Goal: Task Accomplishment & Management: Manage account settings

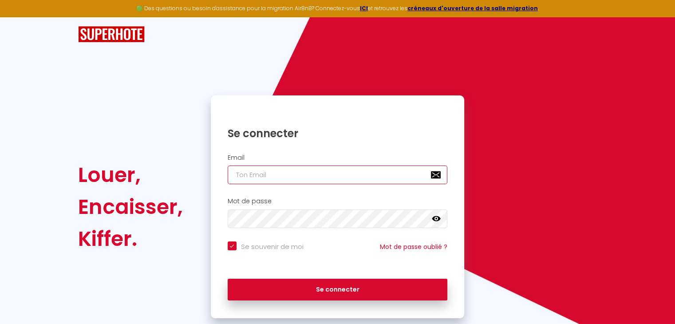
click at [266, 170] on input "email" at bounding box center [338, 174] width 220 height 19
click at [273, 180] on input "email" at bounding box center [338, 174] width 220 height 19
click at [275, 169] on div "Email" at bounding box center [338, 169] width 242 height 31
click at [276, 171] on input "email" at bounding box center [338, 174] width 220 height 19
type input "[EMAIL_ADDRESS][DOMAIN_NAME]"
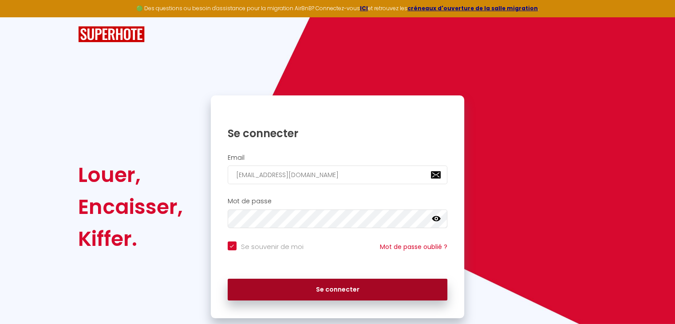
click at [366, 285] on button "Se connecter" at bounding box center [338, 290] width 220 height 22
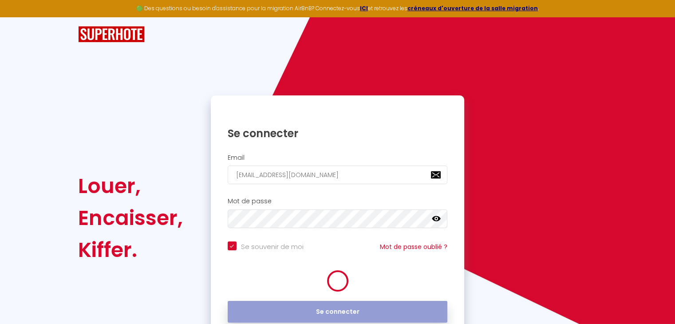
checkbox input "true"
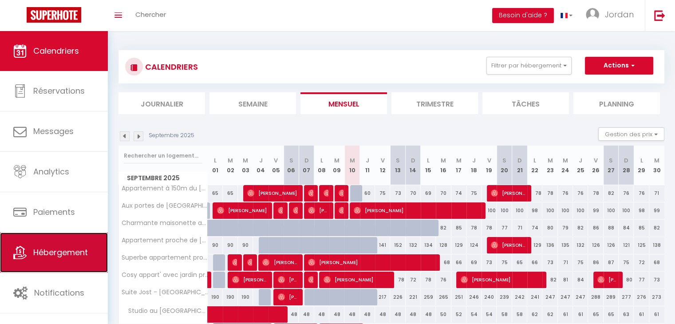
click at [41, 254] on span "Hébergement" at bounding box center [60, 252] width 55 height 11
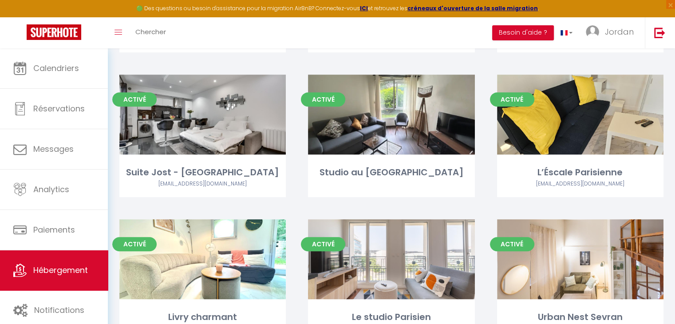
scroll to position [444, 0]
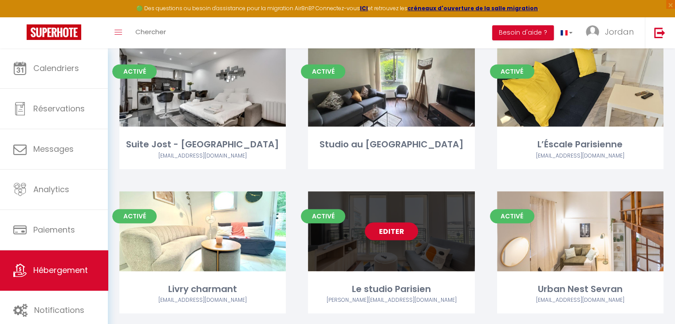
click at [403, 222] on link "Editer" at bounding box center [391, 231] width 53 height 18
select select "3"
select select "2"
select select "1"
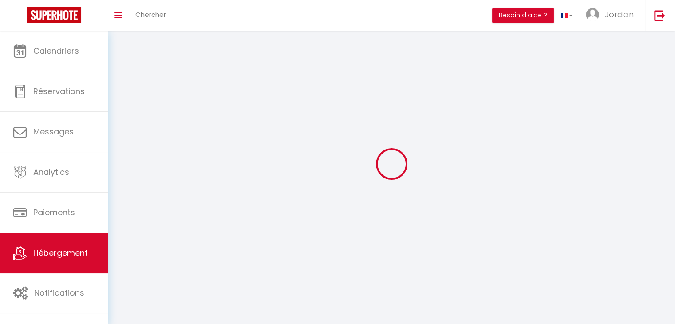
select select
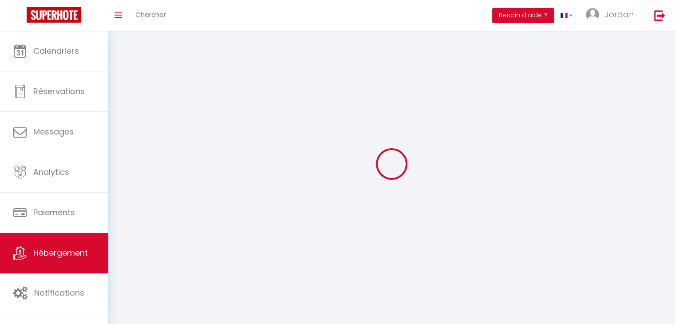
checkbox input "false"
select select
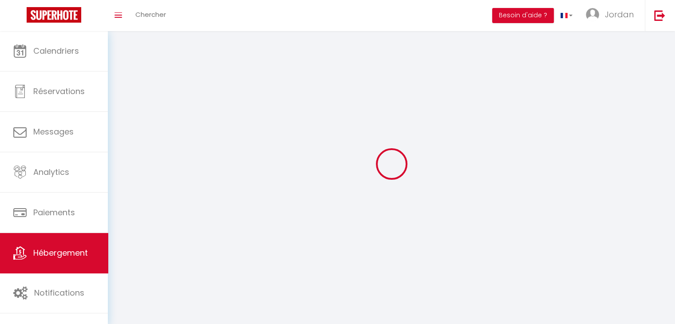
select select
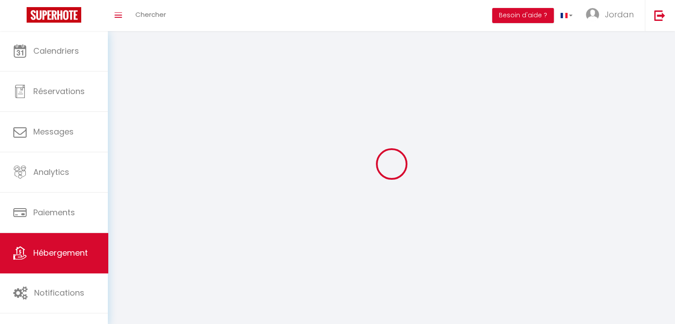
select select
checkbox input "false"
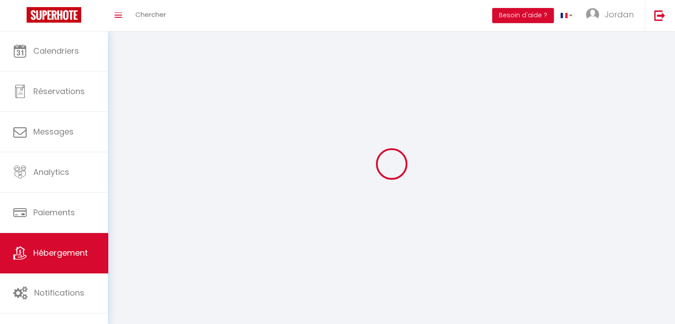
select select
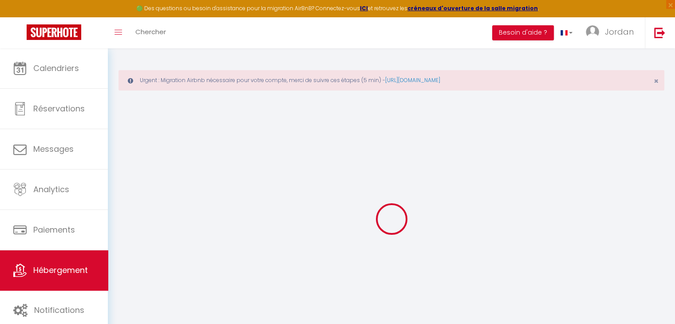
select select
checkbox input "false"
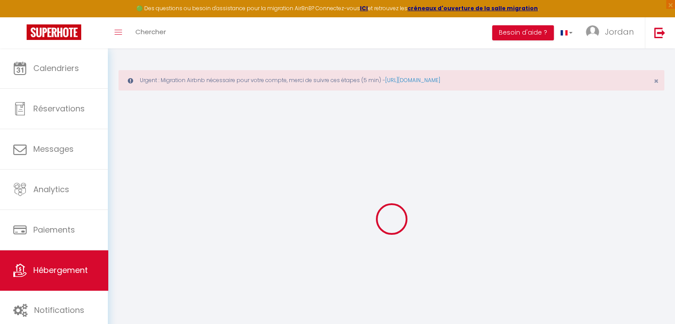
select select
checkbox input "false"
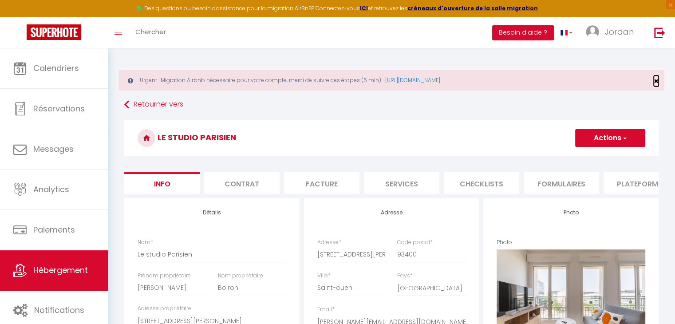
click at [657, 81] on span "×" at bounding box center [656, 80] width 5 height 11
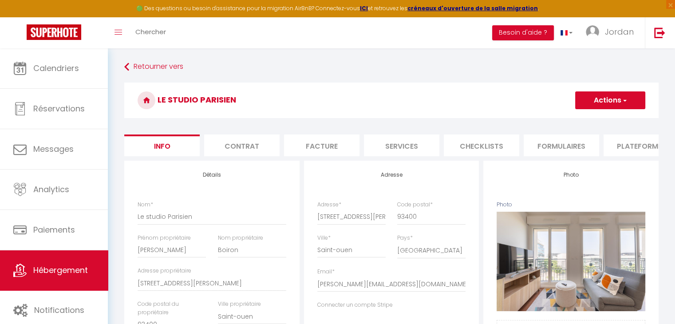
click at [473, 141] on li "Checklists" at bounding box center [481, 145] width 75 height 22
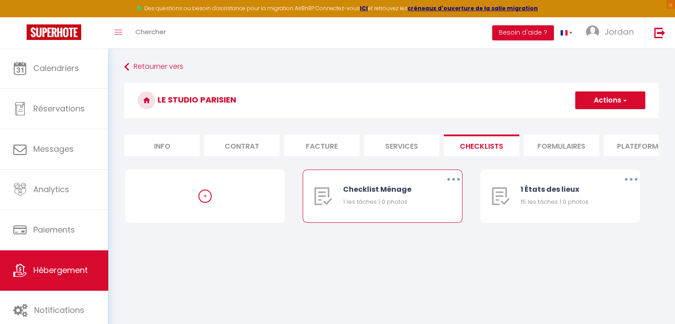
click at [453, 181] on icon "button" at bounding box center [453, 179] width 3 height 3
click at [406, 207] on link "Editer" at bounding box center [431, 199] width 66 height 15
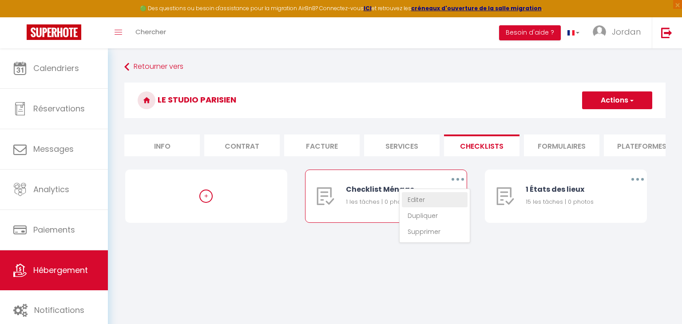
type input "Checklist Ménage"
type input "Procédure à suivre à la fin du ménage"
select select
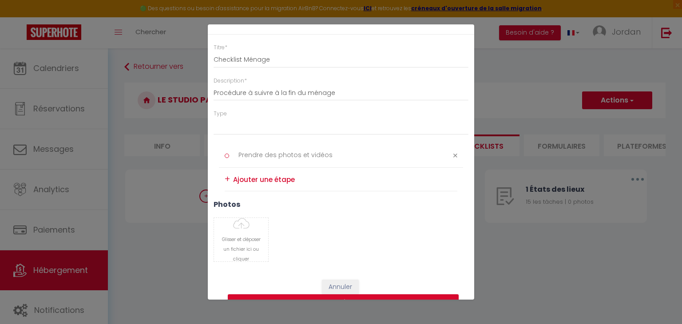
scroll to position [43, 0]
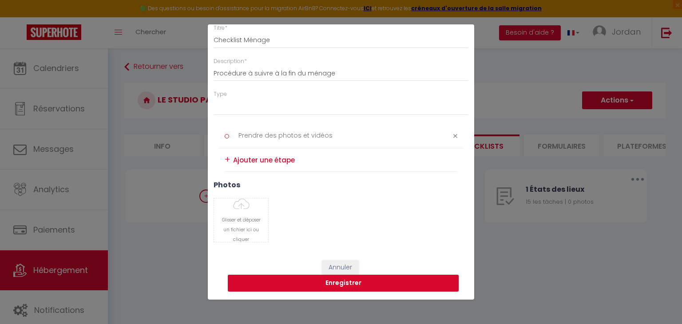
click at [263, 156] on textarea at bounding box center [345, 159] width 224 height 13
type textarea "Vérifier tout les placards"
click at [227, 158] on div "+" at bounding box center [227, 160] width 5 height 14
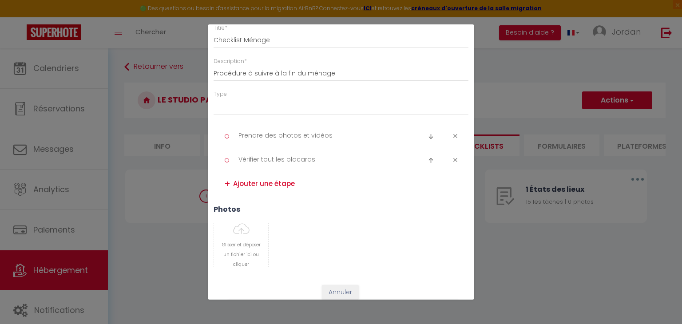
click at [257, 179] on textarea at bounding box center [345, 184] width 224 height 15
click at [453, 134] on icon at bounding box center [455, 136] width 4 height 7
type textarea "Vérifier tout les placards"
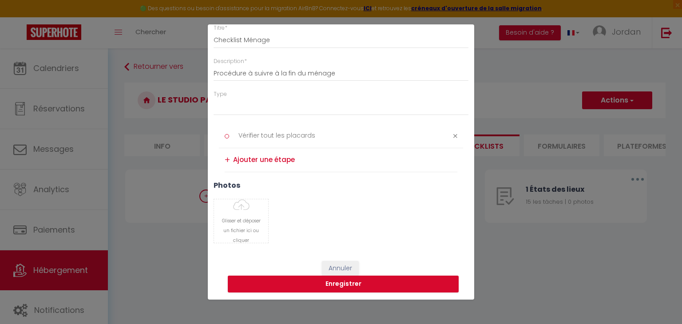
click at [296, 157] on textarea at bounding box center [345, 160] width 224 height 15
type textarea "Vérifier état de toute la vaisselle"
click at [228, 158] on div "+" at bounding box center [227, 160] width 5 height 14
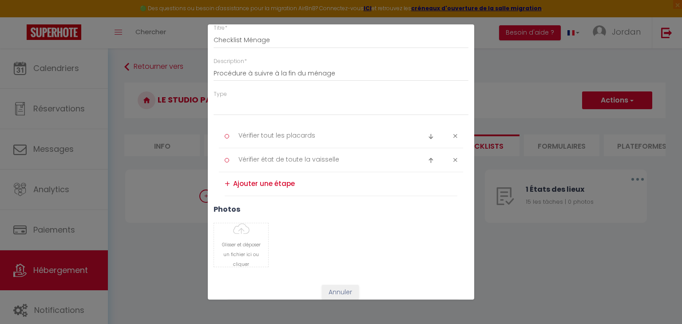
click at [227, 185] on div "+" at bounding box center [227, 184] width 5 height 14
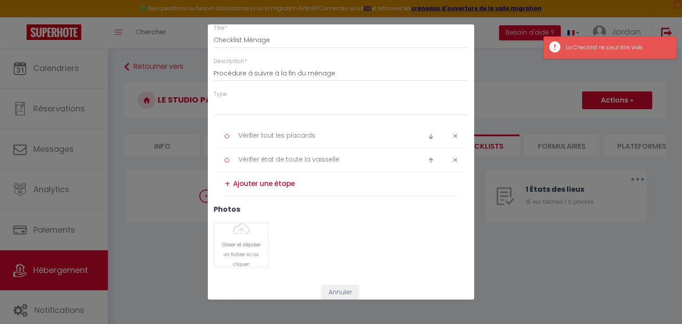
click at [270, 183] on textarea at bounding box center [345, 184] width 224 height 15
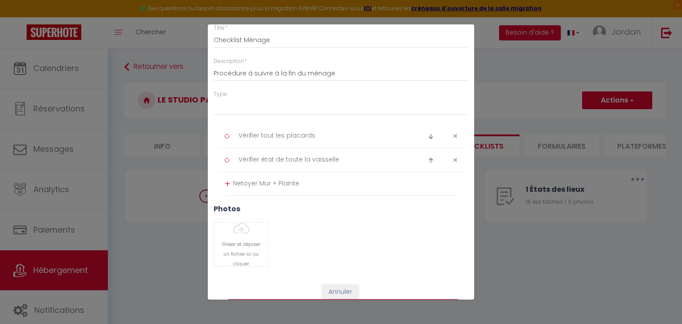
type textarea "Netoyer Mur + Plainte"
click at [227, 185] on div "+" at bounding box center [227, 184] width 5 height 14
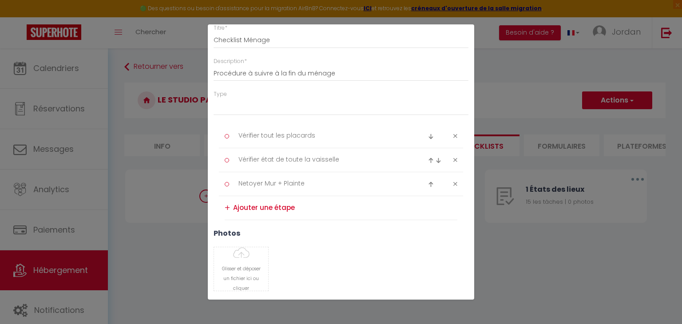
click at [248, 202] on textarea at bounding box center [345, 208] width 224 height 15
type textarea "Aérer"
click at [382, 235] on h3 "photos" at bounding box center [340, 233] width 255 height 8
click at [227, 210] on div "+" at bounding box center [227, 208] width 5 height 14
click at [428, 206] on img at bounding box center [431, 208] width 6 height 6
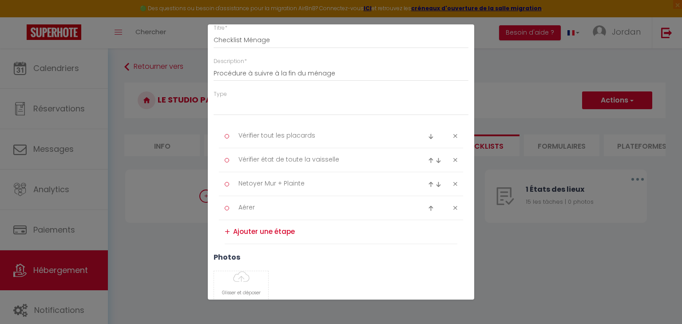
type textarea "Aérer"
type textarea "Netoyer Mur + Plainte"
drag, startPoint x: 426, startPoint y: 185, endPoint x: 428, endPoint y: 172, distance: 13.5
click at [428, 185] on img at bounding box center [431, 184] width 6 height 6
type textarea "Aérer"
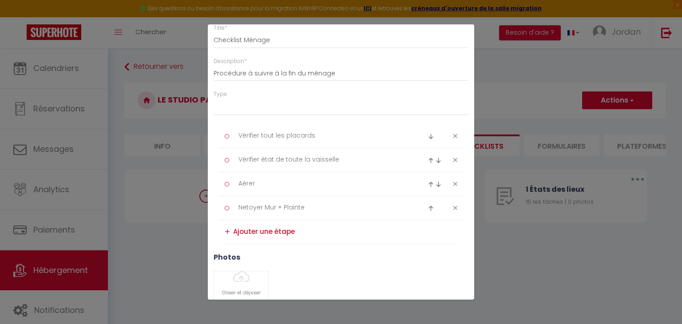
type textarea "Vérifier état de toute la vaisselle"
click at [428, 161] on img at bounding box center [431, 161] width 6 height 6
type textarea "Aérer"
type textarea "Vérifier tout les placards"
click at [244, 233] on textarea at bounding box center [345, 232] width 224 height 15
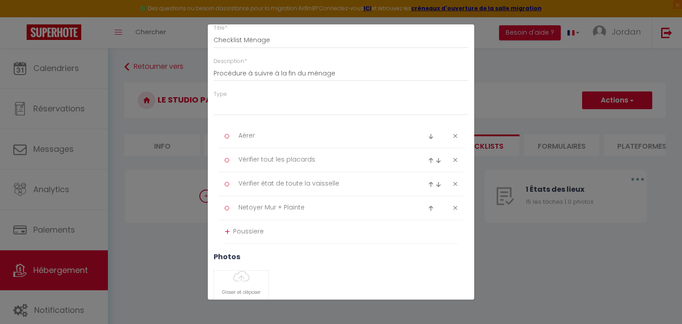
type textarea "Poussiere"
click at [226, 232] on div "+" at bounding box center [227, 232] width 5 height 14
click at [257, 253] on textarea at bounding box center [345, 255] width 224 height 15
click at [244, 252] on textarea "Net meuble" at bounding box center [345, 255] width 224 height 14
type textarea "Nettoyage meuble"
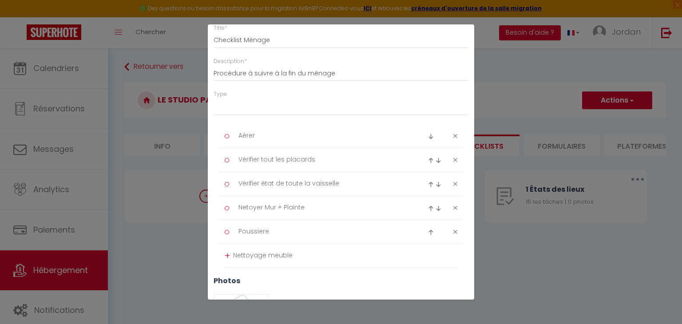
click at [226, 256] on div "+" at bounding box center [227, 256] width 5 height 14
click at [257, 275] on textarea at bounding box center [345, 279] width 224 height 15
click at [279, 235] on textarea "Poussiere" at bounding box center [323, 232] width 182 height 15
click at [226, 279] on div "+" at bounding box center [227, 280] width 5 height 14
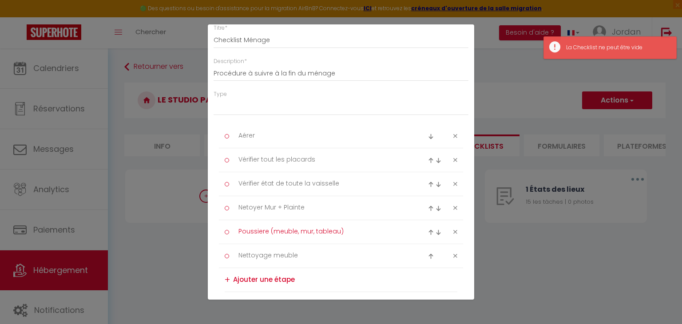
click at [383, 232] on textarea "Poussiere (meuble, mur, tableau)" at bounding box center [323, 232] width 182 height 15
type textarea "Poussiere (meuble, mur, tableau)"
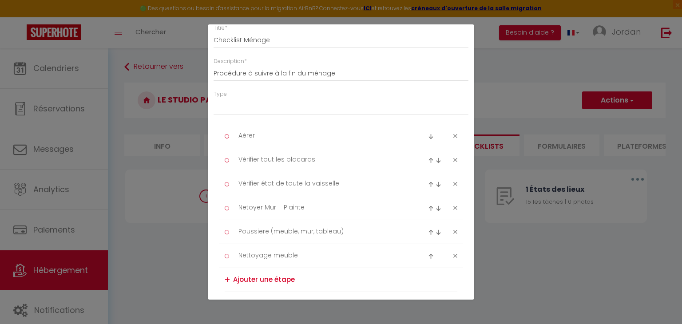
click at [460, 276] on div "Titre * Checklist Ménage Description * Procédure à suivre à la fin du ménage Ty…" at bounding box center [341, 193] width 266 height 357
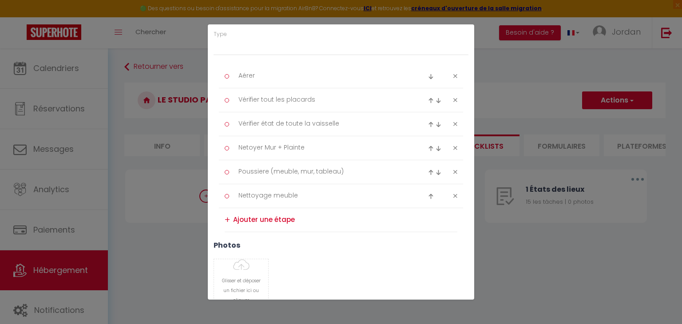
scroll to position [163, 0]
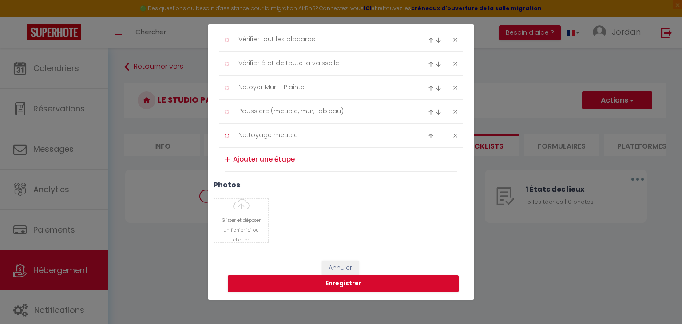
click at [253, 155] on textarea at bounding box center [345, 159] width 224 height 15
type textarea "M"
type textarea "Remettre tout en place"
click at [225, 159] on div "+" at bounding box center [227, 160] width 5 height 14
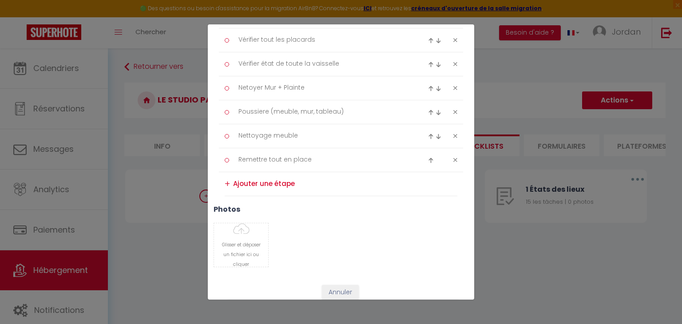
click at [298, 185] on textarea at bounding box center [345, 184] width 224 height 15
type textarea "Vider frigo"
click at [226, 182] on div "+" at bounding box center [227, 184] width 5 height 14
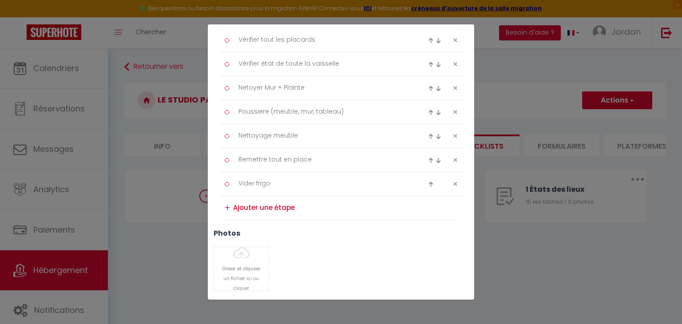
click at [240, 210] on textarea at bounding box center [345, 208] width 224 height 15
type textarea "Faire Vaisselle sale (laver, sécher)"
click at [228, 209] on div "+" at bounding box center [227, 208] width 5 height 14
click at [275, 229] on textarea at bounding box center [345, 232] width 224 height 15
click at [340, 208] on textarea "Faire Vaisselle sale (laver, sécher)" at bounding box center [323, 208] width 182 height 15
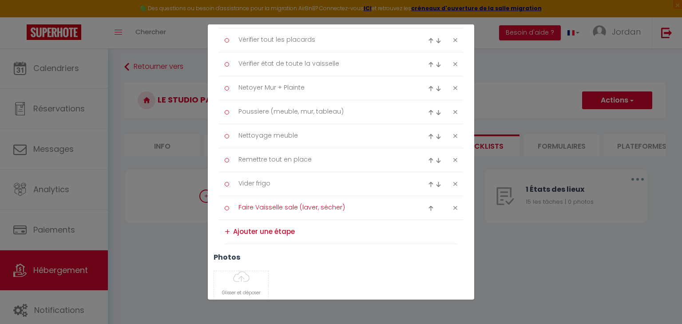
click at [339, 208] on textarea "Faire Vaisselle sale (laver, sécher)" at bounding box center [323, 208] width 182 height 15
type textarea "Faire Vaisselle sale (laver, sécher, ranger)"
click at [305, 232] on textarea at bounding box center [345, 232] width 224 height 15
drag, startPoint x: 268, startPoint y: 136, endPoint x: 239, endPoint y: 141, distance: 30.1
click at [239, 141] on textarea "Nettoyage meuble" at bounding box center [323, 136] width 182 height 15
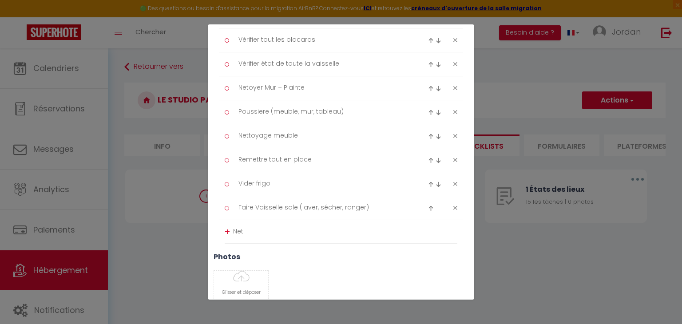
drag, startPoint x: 254, startPoint y: 232, endPoint x: 234, endPoint y: 232, distance: 20.0
click at [234, 232] on textarea "Net" at bounding box center [345, 232] width 224 height 14
paste textarea "toyage"
type textarea "Nettoyage (four, micro-onde, lave vaisselle)"
click at [229, 233] on div "+" at bounding box center [227, 232] width 5 height 14
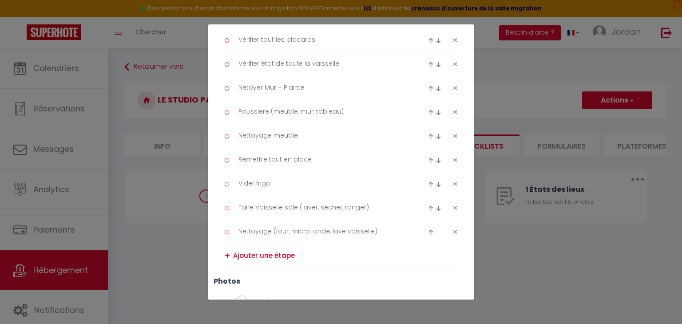
click at [248, 253] on textarea at bounding box center [345, 255] width 224 height 15
paste textarea "Nettoyage"
type textarea "Nettoyage porte placard, électroménager"
click at [228, 258] on div "+" at bounding box center [227, 256] width 5 height 14
click at [250, 280] on textarea at bounding box center [345, 279] width 224 height 15
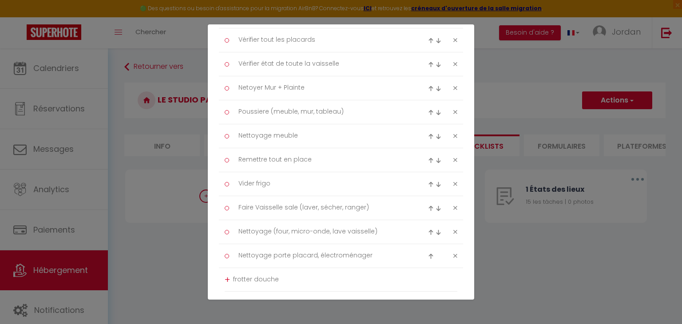
type textarea "frotter douche"
click at [227, 280] on div "+" at bounding box center [227, 280] width 5 height 14
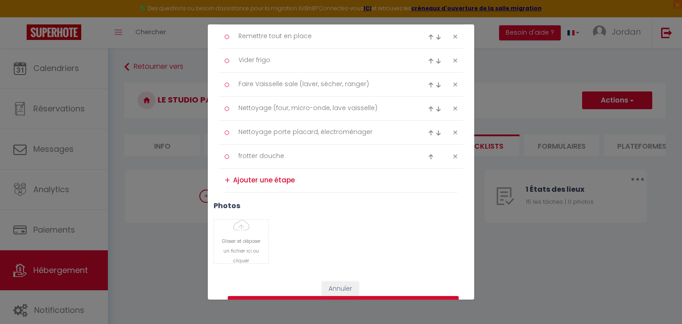
scroll to position [306, 0]
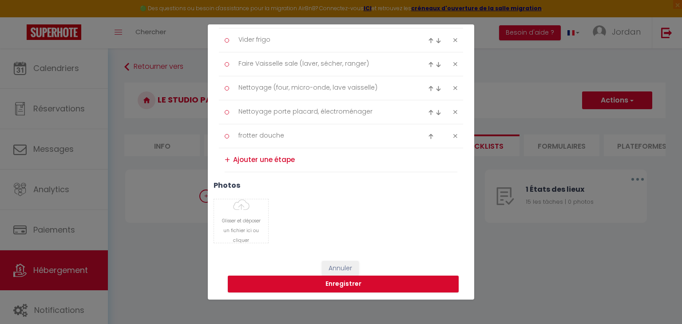
click at [279, 162] on textarea at bounding box center [345, 160] width 224 height 15
click at [237, 161] on textarea "nettoyer WC" at bounding box center [345, 160] width 224 height 14
type textarea "Nettoyer WC"
click at [287, 134] on textarea "frotter douche" at bounding box center [323, 136] width 182 height 15
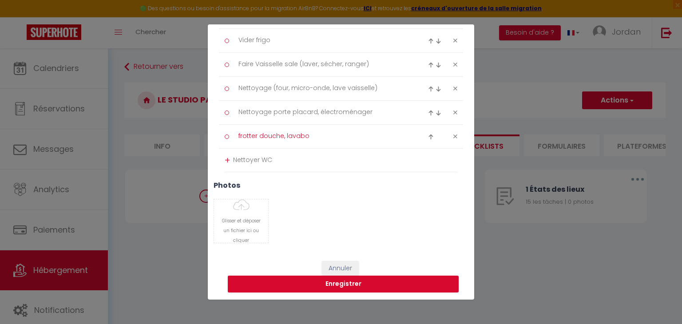
click at [238, 135] on textarea "frotter douche, lavabo" at bounding box center [323, 136] width 182 height 15
click at [293, 135] on textarea "Nettoyer + frotter douche, lavabo" at bounding box center [323, 136] width 182 height 15
click at [346, 134] on textarea "Nettoyer + frotter (douche, lavabo" at bounding box center [323, 136] width 182 height 15
type textarea "Nettoyer + frotter (douche, lavabo, équipement)"
click at [225, 161] on div "+" at bounding box center [227, 161] width 5 height 14
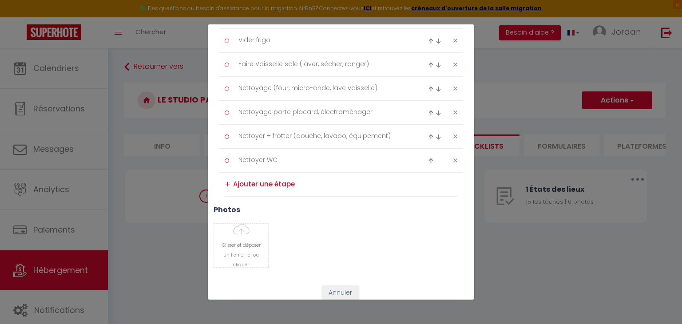
click at [264, 188] on textarea at bounding box center [345, 184] width 224 height 15
paste textarea "Nettoyage"
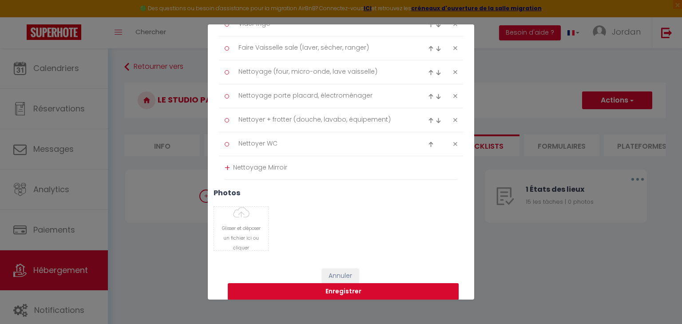
scroll to position [330, 0]
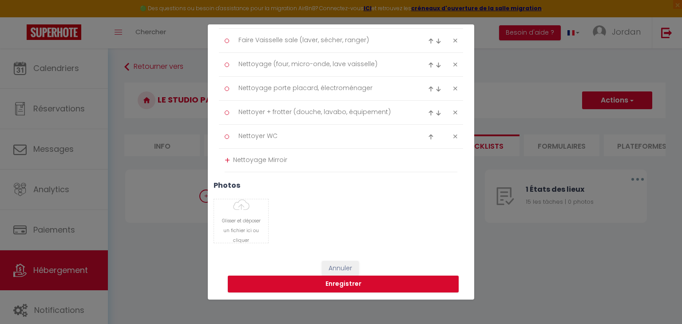
type textarea "Nettoyage Mirroir"
click at [228, 157] on div "+" at bounding box center [227, 161] width 5 height 14
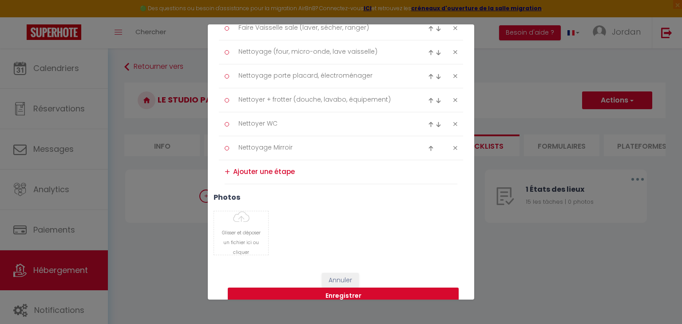
scroll to position [354, 0]
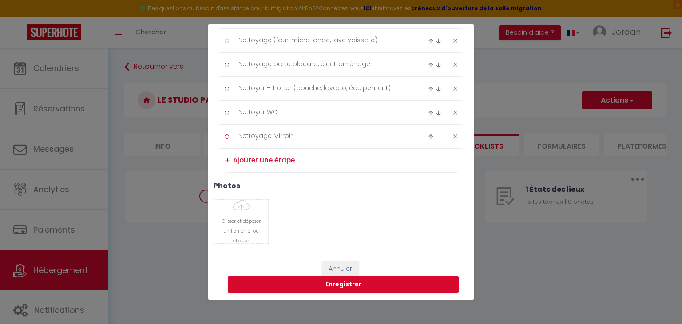
click at [269, 162] on textarea at bounding box center [345, 160] width 224 height 15
type textarea "Retirer linge sale"
click at [227, 162] on div "+" at bounding box center [227, 161] width 5 height 14
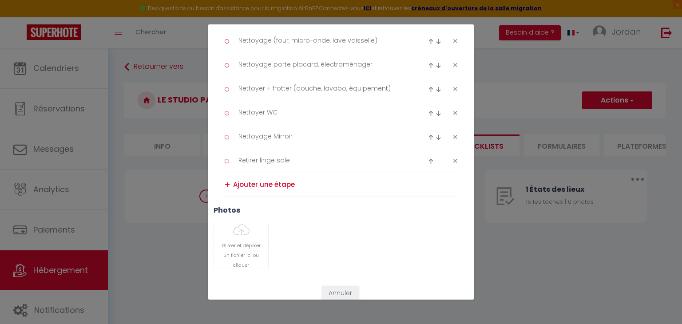
click at [279, 185] on textarea at bounding box center [345, 184] width 224 height 15
type textarea "Verif sous le lit"
click at [228, 186] on div "+" at bounding box center [227, 185] width 5 height 14
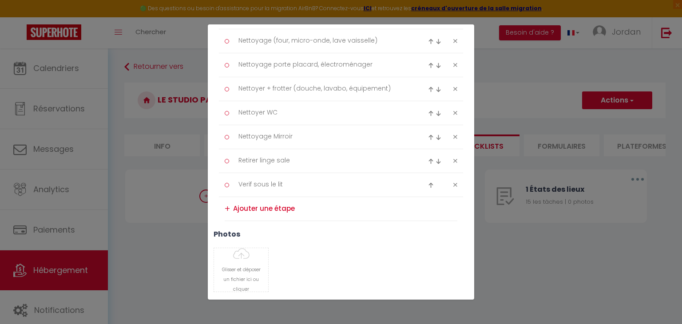
click at [269, 212] on textarea at bounding box center [345, 208] width 224 height 15
type textarea "Balai/aspirateur"
click at [225, 208] on div "+" at bounding box center [227, 209] width 5 height 14
click at [284, 229] on textarea at bounding box center [345, 232] width 224 height 15
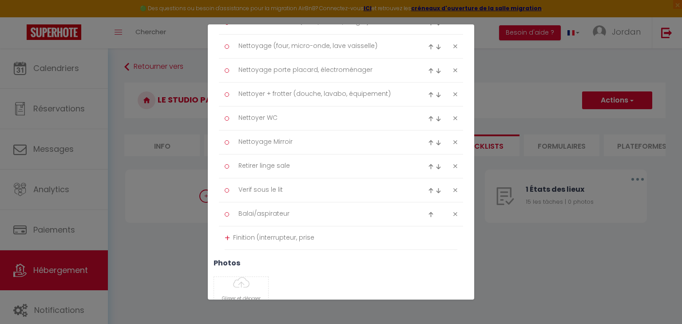
scroll to position [425, 0]
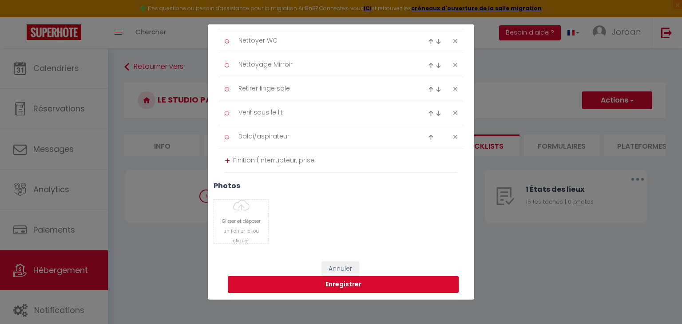
type textarea "Finition (interrupteur, prise"
click at [226, 159] on div "+" at bounding box center [227, 161] width 5 height 14
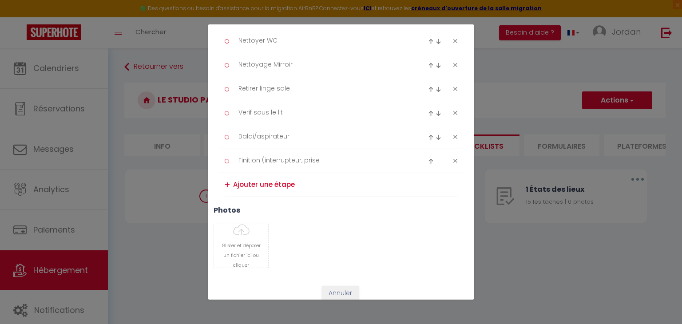
click at [252, 184] on textarea at bounding box center [345, 184] width 224 height 15
drag, startPoint x: 264, startPoint y: 189, endPoint x: 264, endPoint y: 183, distance: 5.3
click at [264, 185] on textarea at bounding box center [345, 184] width 224 height 15
click at [270, 179] on textarea at bounding box center [345, 184] width 224 height 15
type textarea "Surface cuisine"
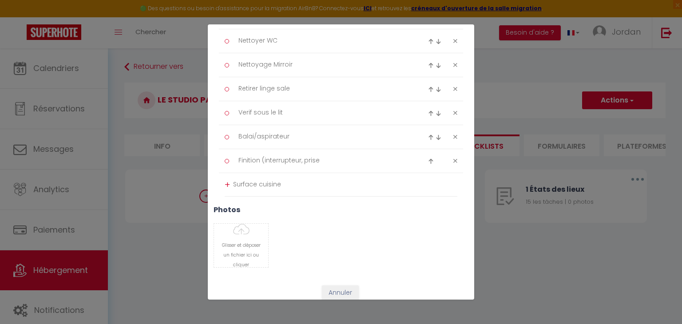
click at [226, 186] on div "+" at bounding box center [227, 185] width 5 height 14
click at [428, 184] on img at bounding box center [431, 185] width 6 height 6
type textarea "Surface cuisine"
type textarea "Finition (interrupteur, prise"
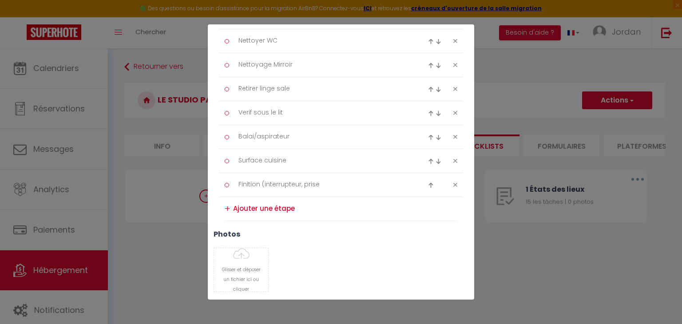
click at [428, 158] on img at bounding box center [431, 161] width 6 height 6
type textarea "Surface cuisine"
type textarea "Balai/aspirateur"
drag, startPoint x: 424, startPoint y: 138, endPoint x: 420, endPoint y: 140, distance: 4.8
click at [428, 138] on img at bounding box center [431, 137] width 6 height 6
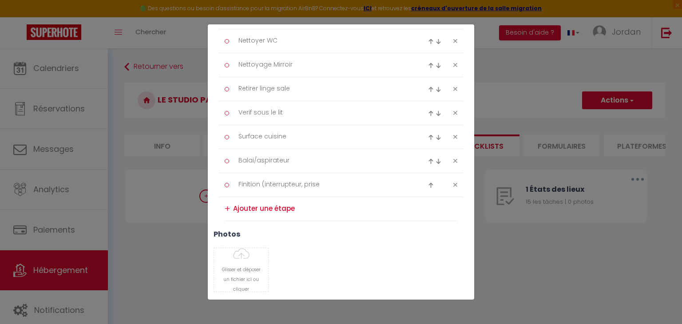
type textarea "Surface cuisine"
type textarea "Verif sous le lit"
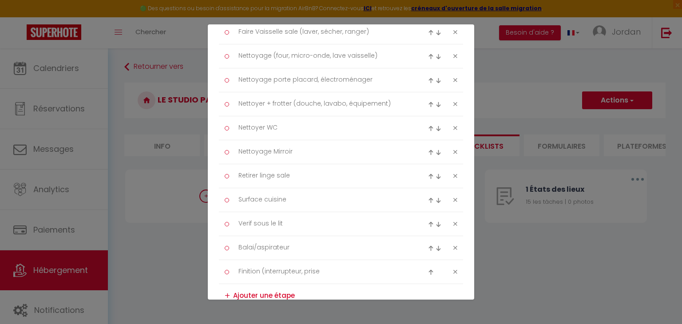
scroll to position [336, 0]
click at [428, 199] on img at bounding box center [431, 202] width 6 height 6
type textarea "Surface cuisine"
type textarea "Retirer linge sale"
click at [428, 176] on img at bounding box center [431, 178] width 6 height 6
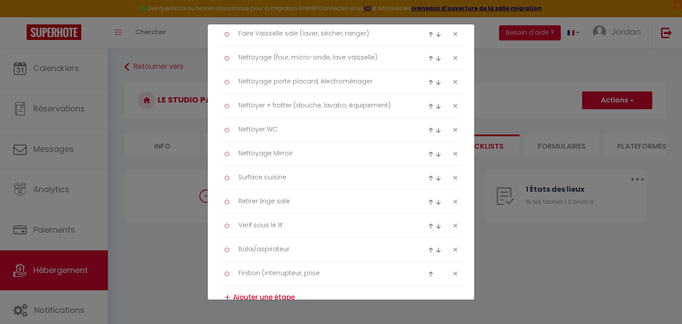
type textarea "Surface cuisine"
type textarea "Nettoyage Mirroir"
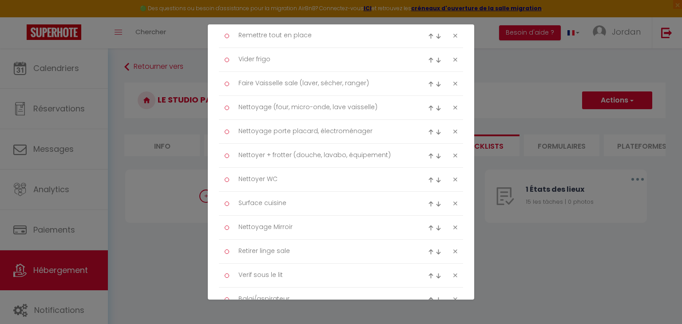
scroll to position [292, 0]
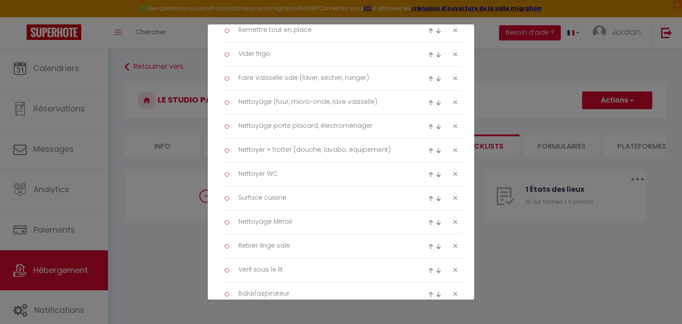
click at [428, 197] on img at bounding box center [431, 199] width 6 height 6
type textarea "Surface cuisine"
type textarea "Nettoyer WC"
click at [428, 176] on img at bounding box center [431, 175] width 6 height 6
type textarea "Surface cuisine"
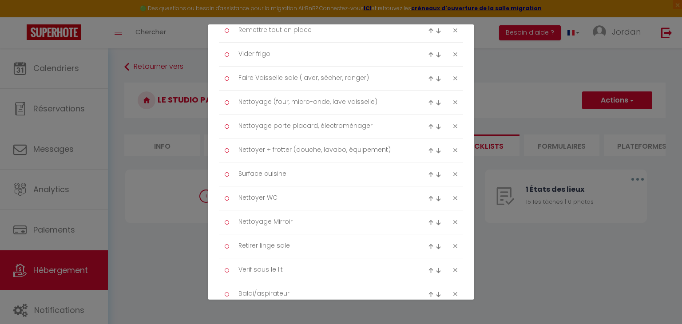
type textarea "Nettoyer + frotter (douche, lavabo, équipement)"
click at [428, 150] on img at bounding box center [431, 151] width 6 height 6
type textarea "Surface cuisine"
type textarea "Nettoyage porte placard, électroménager"
click at [428, 126] on img at bounding box center [431, 127] width 6 height 6
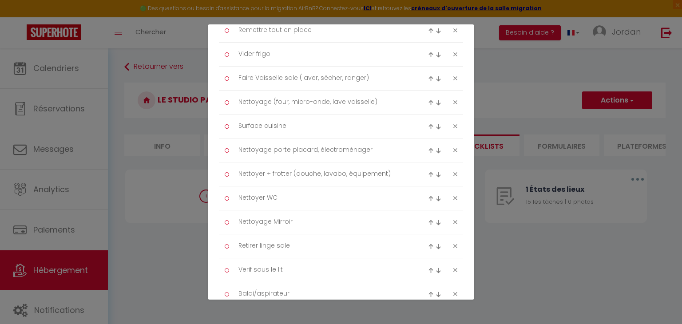
type textarea "Surface cuisine"
type textarea "Nettoyage (four, micro-onde, lave vaisselle)"
click at [435, 56] on img at bounding box center [438, 55] width 6 height 6
type textarea "Faire Vaisselle sale (laver, sécher, ranger)"
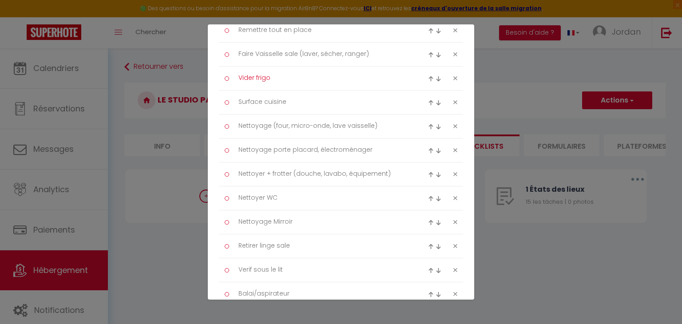
click at [299, 77] on textarea "Vider frigo" at bounding box center [323, 78] width 182 height 15
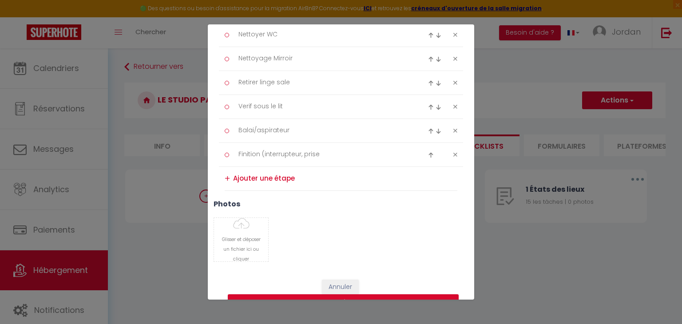
scroll to position [473, 0]
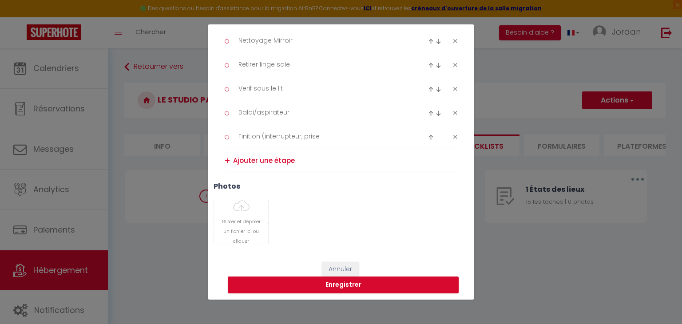
type textarea "Vider frigo + nettoyage"
click at [323, 131] on textarea "Finition (interrupteur, prise" at bounding box center [323, 137] width 182 height 15
type textarea "Finition (interrupteur, prise)"
click at [277, 162] on textarea at bounding box center [345, 161] width 224 height 15
click at [275, 160] on textarea at bounding box center [345, 161] width 224 height 15
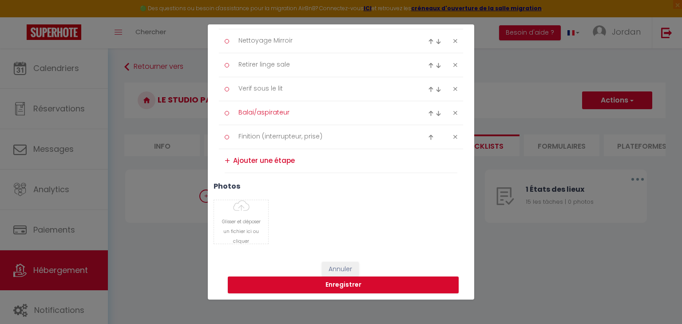
click at [303, 109] on textarea "Balai/aspirateur" at bounding box center [323, 113] width 182 height 15
type textarea "Balai/aspirateur Tapis"
click at [251, 162] on textarea at bounding box center [345, 161] width 224 height 15
click at [316, 107] on textarea "Balai/aspirateur Tapis" at bounding box center [323, 113] width 182 height 15
drag, startPoint x: 252, startPoint y: 159, endPoint x: 257, endPoint y: 159, distance: 5.3
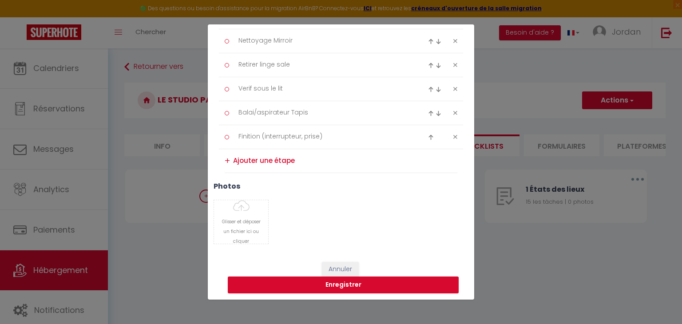
click at [252, 159] on textarea at bounding box center [345, 161] width 224 height 15
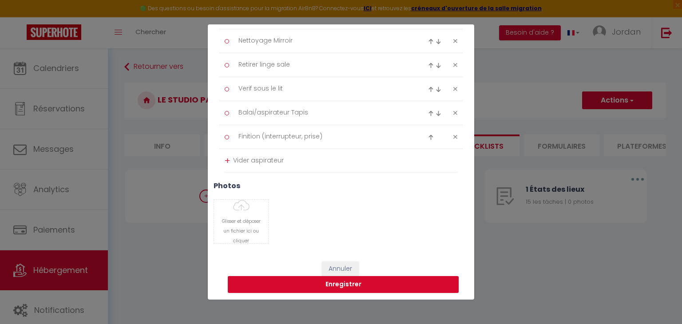
type textarea "Vider aspirateur"
click at [378, 205] on div "Glisser et déposer un fichier ici ou cliquer Ooops, something wrong happened. R…" at bounding box center [341, 221] width 266 height 44
click at [229, 161] on div "+" at bounding box center [227, 161] width 5 height 14
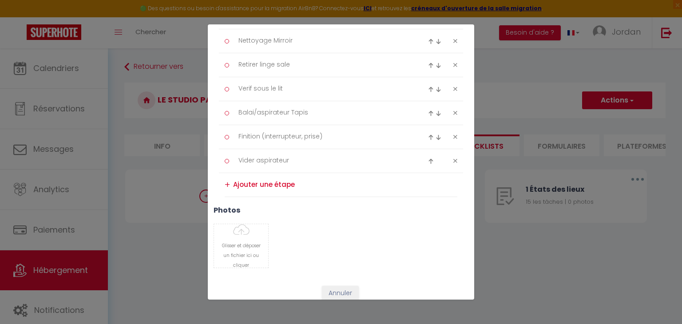
click at [428, 160] on img at bounding box center [431, 161] width 6 height 6
type textarea "Vider aspirateur"
type textarea "Finition (interrupteur, prise)"
click at [269, 181] on textarea at bounding box center [345, 184] width 224 height 15
type textarea "Mettre linge propre"
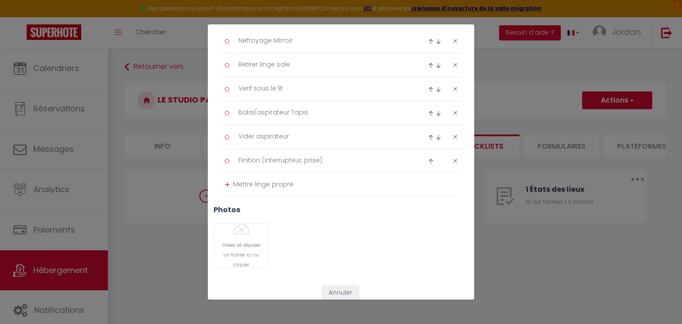
click at [228, 183] on div "+" at bounding box center [227, 185] width 5 height 14
click at [293, 208] on textarea at bounding box center [345, 208] width 224 height 15
type textarea "Mettre café etc"
click at [227, 206] on div "+" at bounding box center [227, 209] width 5 height 14
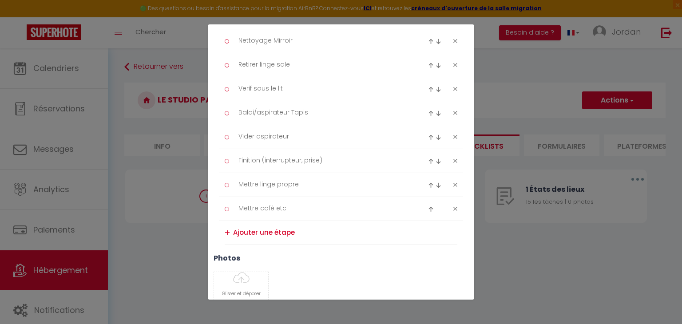
click at [244, 231] on textarea at bounding box center [345, 232] width 224 height 15
type textarea "Vitre (encadrement + int/ext)"
click at [228, 229] on div "+" at bounding box center [227, 233] width 5 height 14
click at [245, 255] on textarea at bounding box center [345, 256] width 224 height 15
type textarea "Photo"
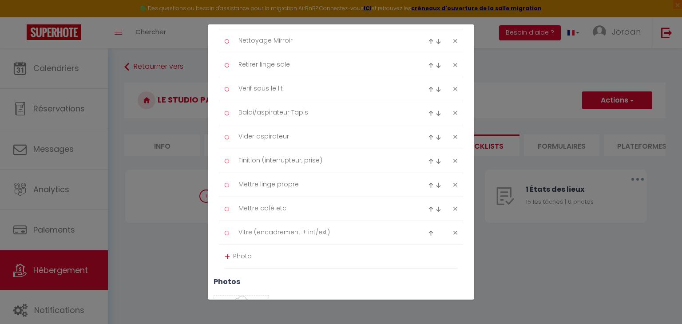
click at [226, 256] on div "+" at bounding box center [227, 257] width 5 height 14
click at [261, 278] on textarea at bounding box center [345, 280] width 224 height 15
type textarea "Serpillère"
click at [228, 277] on div "+" at bounding box center [227, 281] width 5 height 14
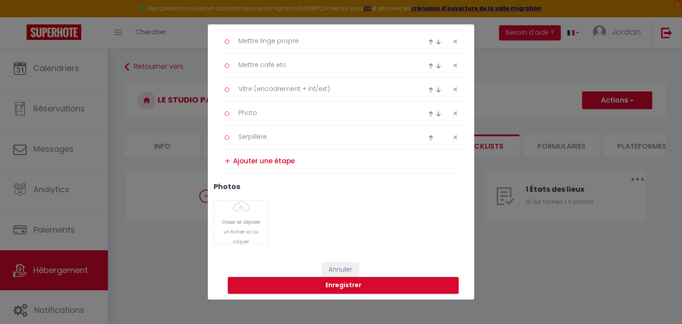
click at [327, 206] on div "Glisser et déposer un fichier ici ou cliquer Ooops, something wrong happened. R…" at bounding box center [341, 222] width 266 height 44
drag, startPoint x: 264, startPoint y: 156, endPoint x: 268, endPoint y: 153, distance: 4.7
click at [267, 154] on textarea at bounding box center [345, 161] width 224 height 15
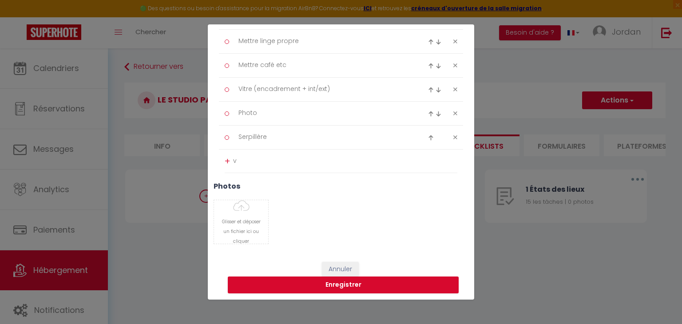
scroll to position [616, 0]
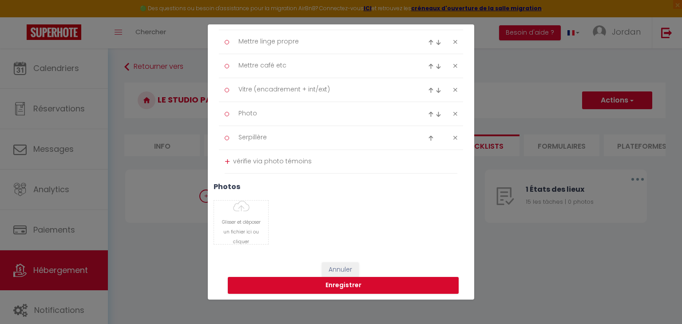
type textarea "vérifie via photo témoins"
click at [227, 160] on div "+" at bounding box center [227, 162] width 5 height 14
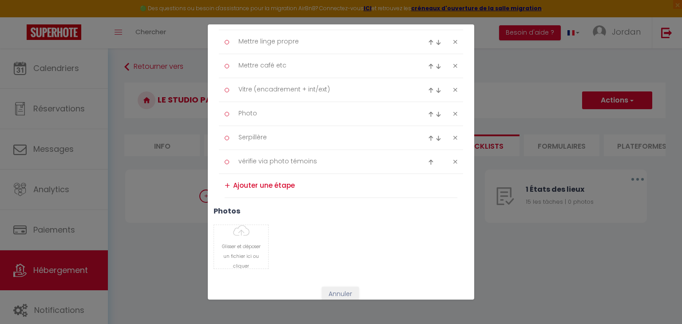
click at [428, 161] on img at bounding box center [431, 162] width 6 height 6
type textarea "vérifie via photo témoins"
type textarea "Serpillère"
click at [428, 137] on img at bounding box center [431, 138] width 6 height 6
type textarea "vérifie via photo témoins"
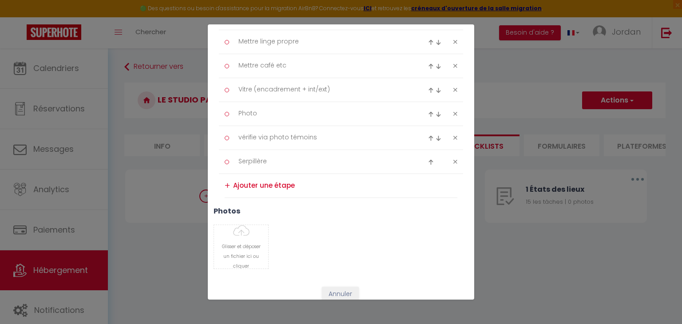
type textarea "Photo"
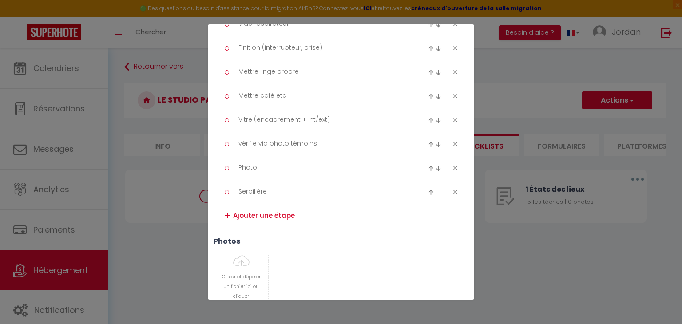
scroll to position [640, 0]
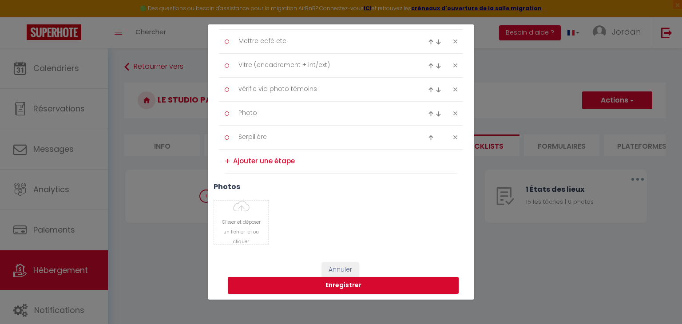
click at [263, 162] on textarea at bounding box center [345, 161] width 224 height 15
type textarea "Clé sur la table"
click at [227, 160] on div "+" at bounding box center [227, 162] width 5 height 14
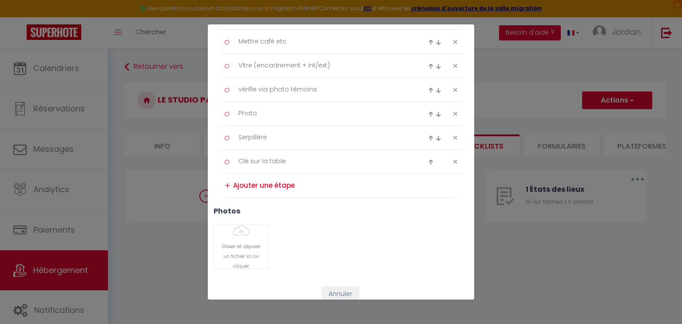
click at [428, 161] on img at bounding box center [431, 162] width 6 height 6
type textarea "Clé sur la table"
type textarea "Serpillère"
click at [428, 111] on img at bounding box center [431, 114] width 6 height 6
type textarea "Photo"
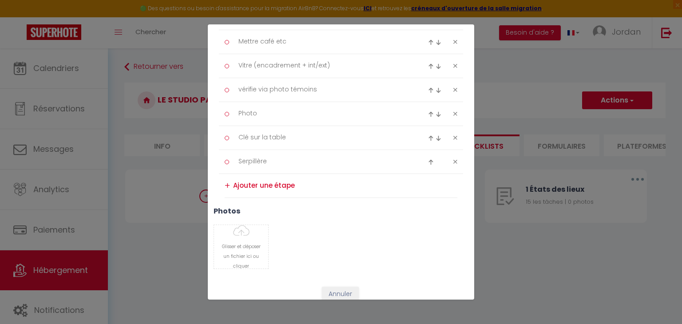
type textarea "vérifie via photo témoins"
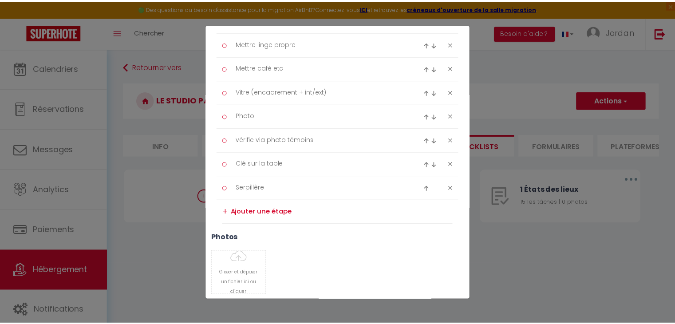
scroll to position [664, 0]
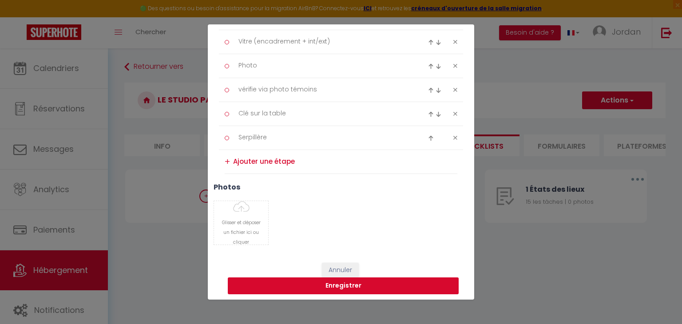
click at [378, 285] on button "Enregistrer" at bounding box center [343, 285] width 231 height 17
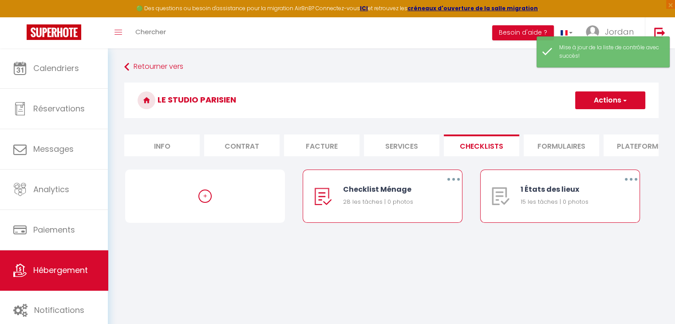
click at [625, 186] on button "button" at bounding box center [631, 179] width 25 height 14
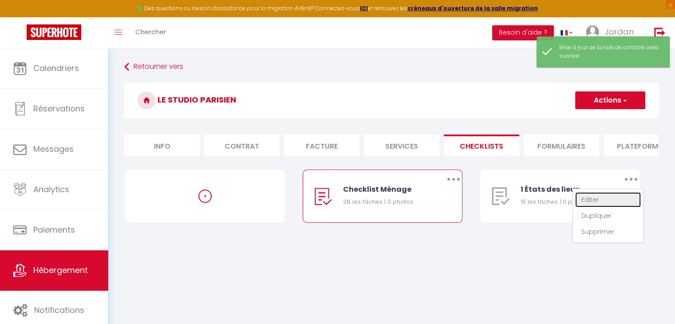
click at [601, 206] on link "Editer" at bounding box center [608, 199] width 66 height 15
type input "1 États des lieux"
type input "Liste Checkout"
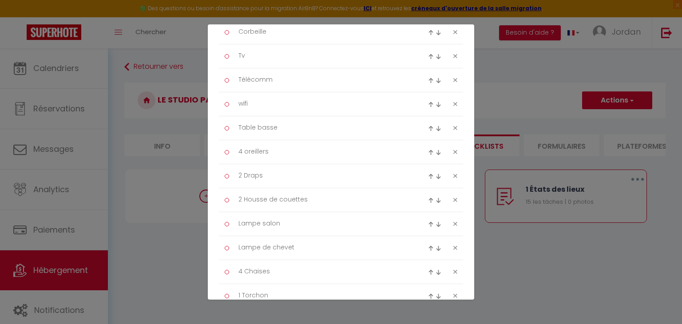
scroll to position [156, 0]
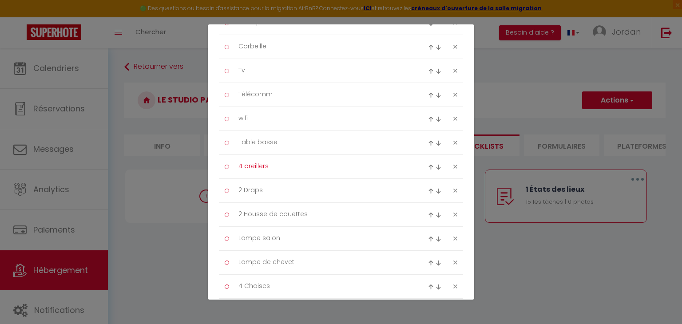
click at [240, 167] on textarea "4 oreillers" at bounding box center [323, 166] width 182 height 15
type textarea "2 oreillers"
click at [241, 189] on textarea "2 Draps" at bounding box center [323, 190] width 182 height 15
type textarea "1 Draps"
click at [242, 213] on textarea "2 Housse de couettes" at bounding box center [323, 214] width 182 height 15
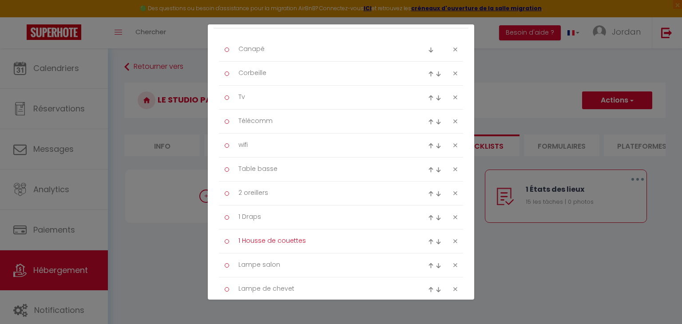
scroll to position [0, 0]
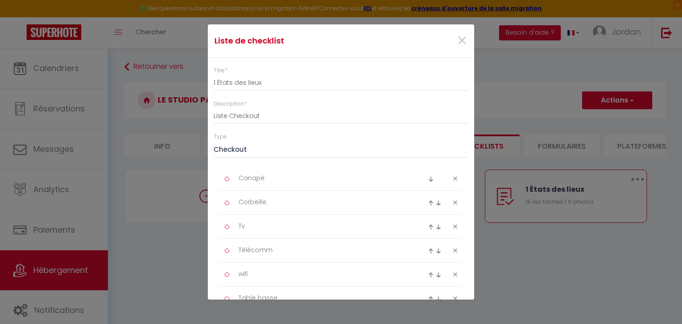
type textarea "1 Housse de couettes"
click at [277, 119] on input "Liste Checkout" at bounding box center [340, 116] width 255 height 16
drag, startPoint x: 275, startPoint y: 120, endPoint x: 202, endPoint y: 147, distance: 78.1
click at [202, 147] on div "Liste de checklist × Titre * 1 États des lieux Description * Liste Checkout Typ…" at bounding box center [341, 162] width 682 height 324
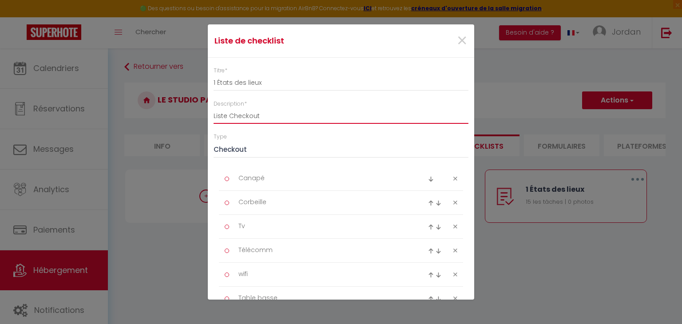
type input "v"
click at [252, 118] on input "Vérif présenc + fonctionnement" at bounding box center [340, 116] width 255 height 16
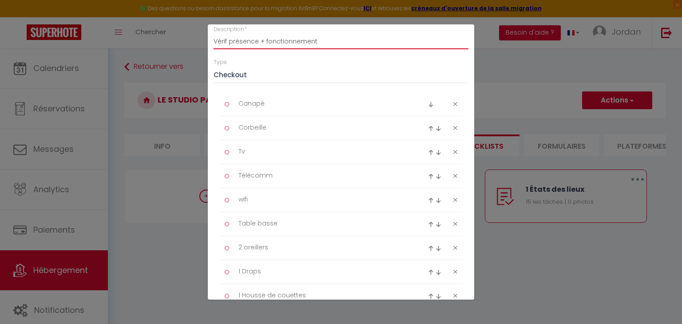
scroll to position [89, 0]
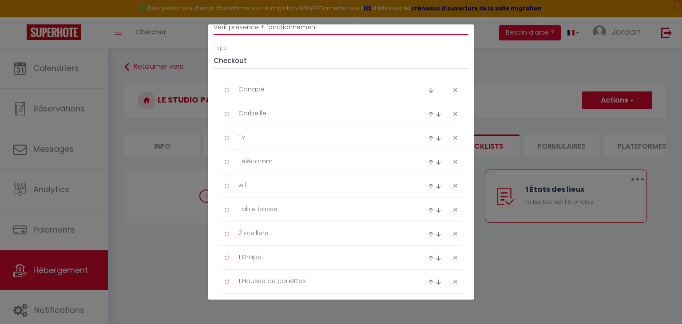
type input "Vérif présence + fonctionnement"
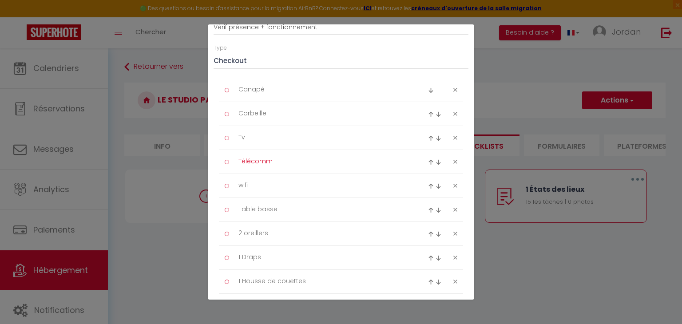
click at [291, 164] on textarea "Télécomm" at bounding box center [323, 161] width 182 height 15
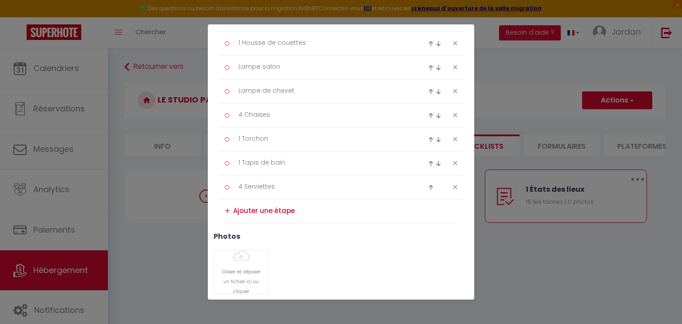
scroll to position [289, 0]
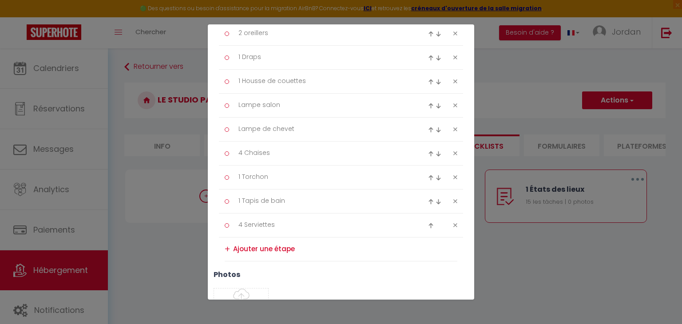
type textarea "Télécommande"
drag, startPoint x: 259, startPoint y: 254, endPoint x: 256, endPoint y: 251, distance: 4.7
click at [258, 253] on textarea at bounding box center [345, 249] width 224 height 15
click at [236, 244] on textarea "micro fibre" at bounding box center [345, 249] width 224 height 14
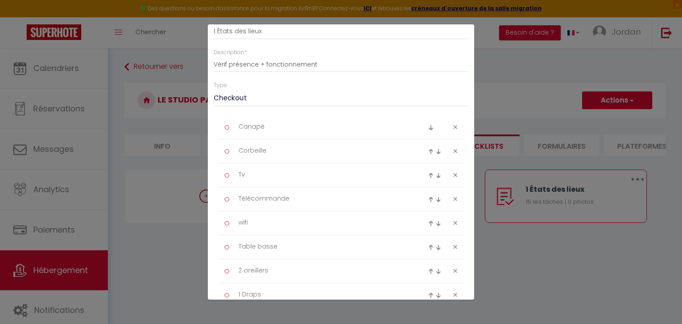
scroll to position [67, 0]
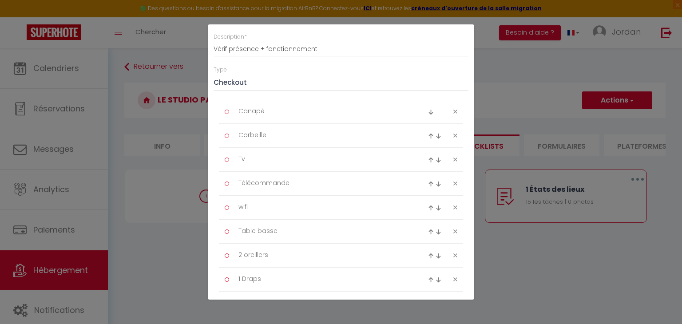
type textarea "1 micro fibre"
click at [451, 135] on div at bounding box center [442, 135] width 41 height 11
click at [453, 136] on icon at bounding box center [455, 135] width 4 height 7
type textarea "Tv"
type textarea "Télécommande"
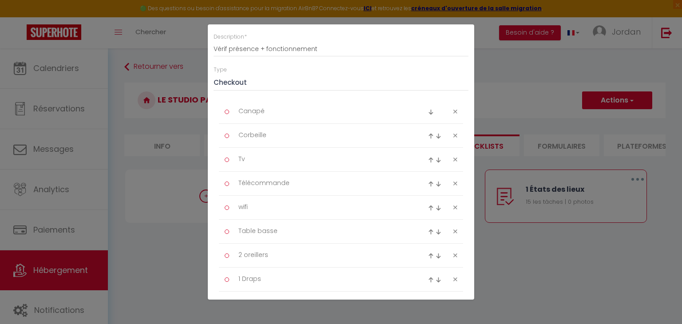
type textarea "wifi"
type textarea "Table basse"
type textarea "2 oreillers"
type textarea "1 Draps"
type textarea "1 Housse de couettes"
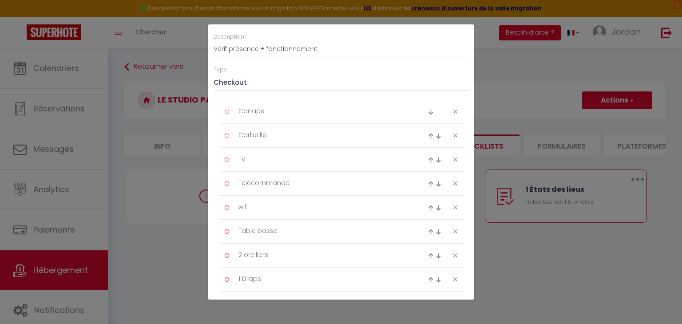
type textarea "Lampe salon"
type textarea "Lampe de chevet"
type textarea "4 Chaises"
type textarea "1 Torchon"
type textarea "1 Tapis de bain"
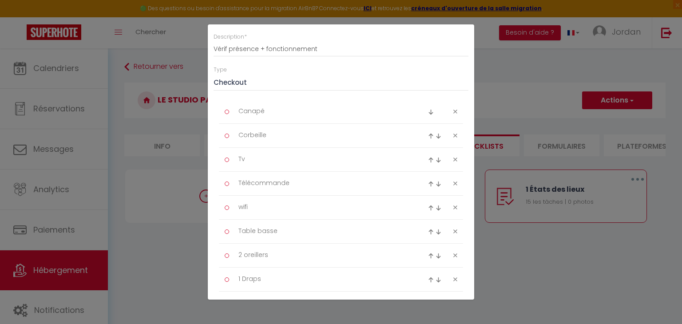
type textarea "4 Serviettes"
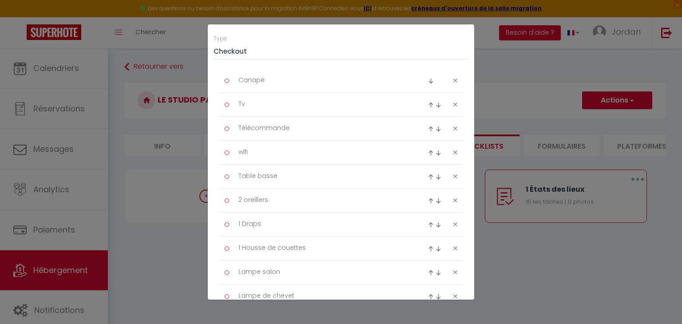
scroll to position [43, 0]
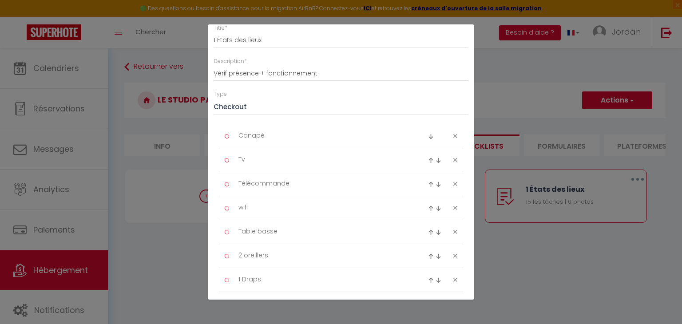
click at [453, 137] on icon at bounding box center [455, 136] width 4 height 7
type textarea "Tv"
type textarea "Télécommande"
type textarea "wifi"
type textarea "Table basse"
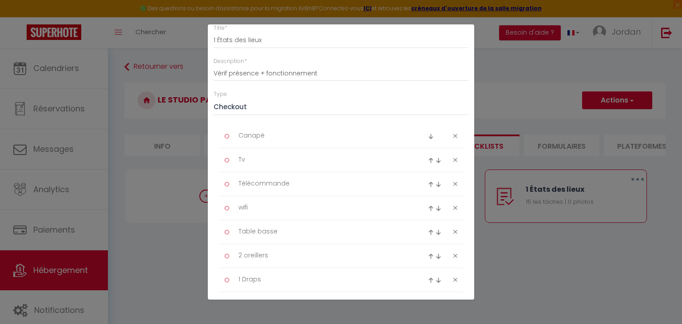
type textarea "2 oreillers"
type textarea "1 Draps"
type textarea "1 Housse de couettes"
type textarea "Lampe salon"
type textarea "Lampe de chevet"
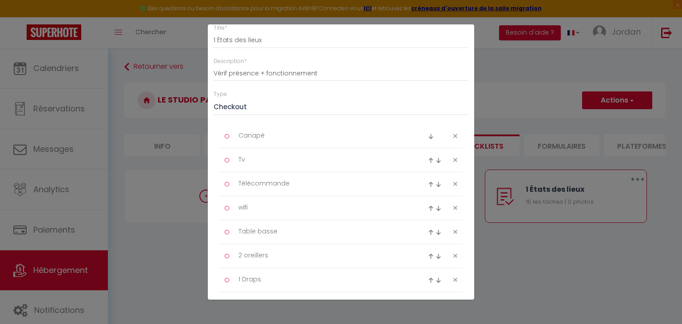
type textarea "4 Chaises"
type textarea "1 Torchon"
type textarea "1 Tapis de bain"
type textarea "4 Serviettes"
click at [453, 137] on icon at bounding box center [455, 136] width 4 height 7
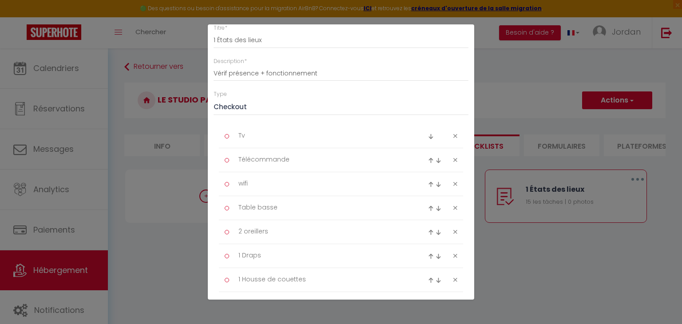
type textarea "Télécommande"
type textarea "wifi"
type textarea "Table basse"
type textarea "2 oreillers"
type textarea "1 Draps"
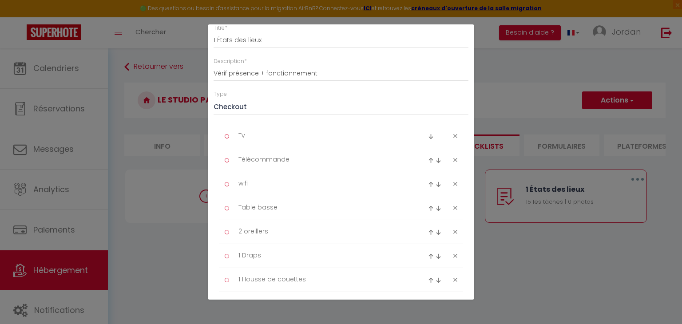
type textarea "1 Housse de couettes"
type textarea "Lampe salon"
type textarea "Lampe de chevet"
type textarea "4 Chaises"
type textarea "1 Torchon"
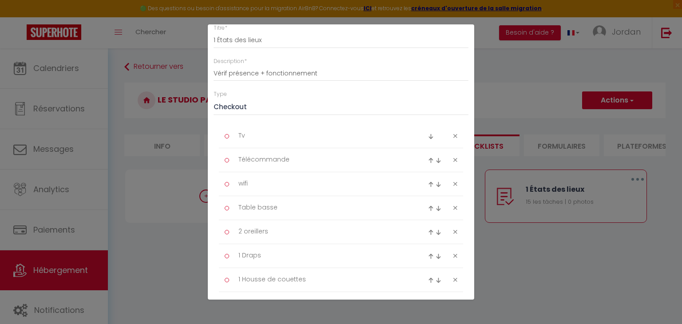
type textarea "1 Tapis de bain"
type textarea "4 Serviettes"
click at [453, 137] on icon at bounding box center [455, 136] width 4 height 7
type textarea "wifi"
type textarea "Table basse"
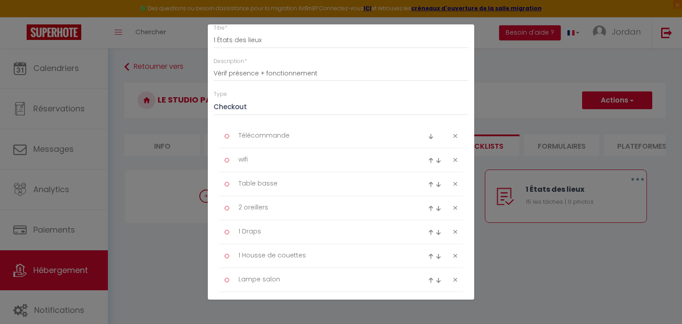
type textarea "2 oreillers"
type textarea "1 Draps"
type textarea "1 Housse de couettes"
type textarea "Lampe salon"
type textarea "Lampe de chevet"
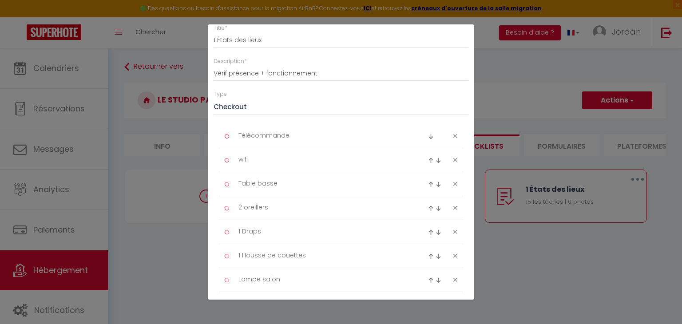
type textarea "4 Chaises"
type textarea "1 Torchon"
type textarea "1 Tapis de bain"
type textarea "4 Serviettes"
click at [453, 137] on icon at bounding box center [455, 136] width 4 height 7
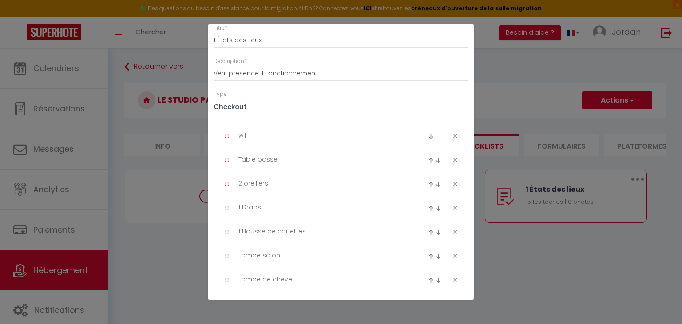
type textarea "Table basse"
type textarea "2 oreillers"
type textarea "1 Draps"
type textarea "1 Housse de couettes"
type textarea "Lampe salon"
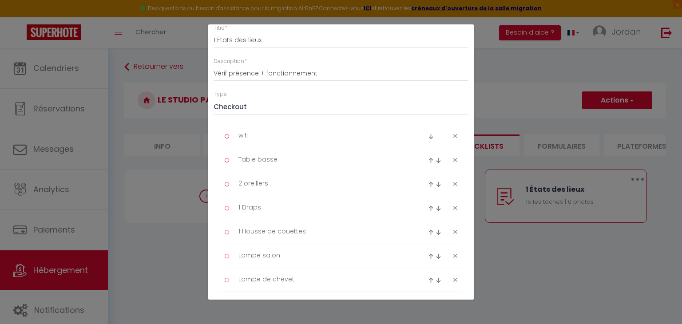
type textarea "Lampe de chevet"
type textarea "4 Chaises"
type textarea "1 Torchon"
type textarea "1 Tapis de bain"
type textarea "4 Serviettes"
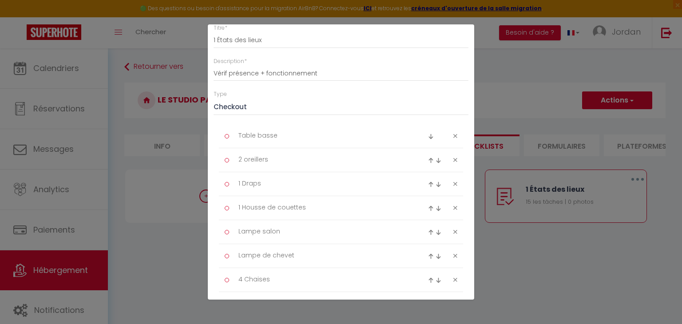
click at [453, 137] on icon at bounding box center [455, 136] width 4 height 7
type textarea "2 oreillers"
type textarea "1 Draps"
type textarea "1 Housse de couettes"
type textarea "Lampe salon"
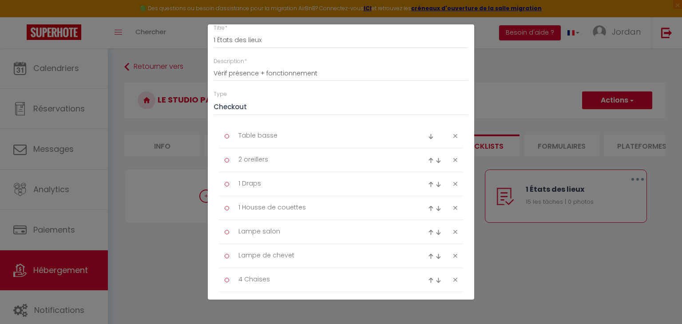
type textarea "Lampe de chevet"
type textarea "4 Chaises"
type textarea "1 Torchon"
type textarea "1 Tapis de bain"
type textarea "4 Serviettes"
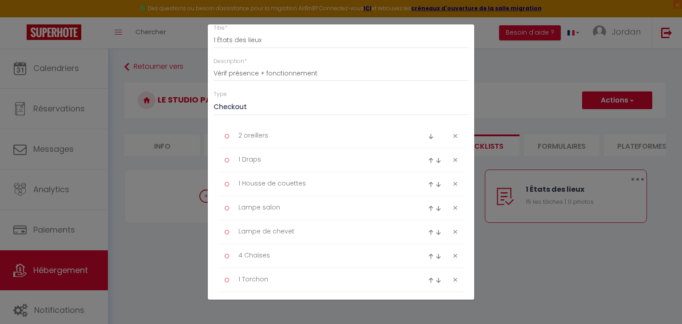
click at [453, 137] on icon at bounding box center [455, 136] width 4 height 7
type textarea "1 Draps"
type textarea "1 Housse de couettes"
type textarea "Lampe salon"
type textarea "Lampe de chevet"
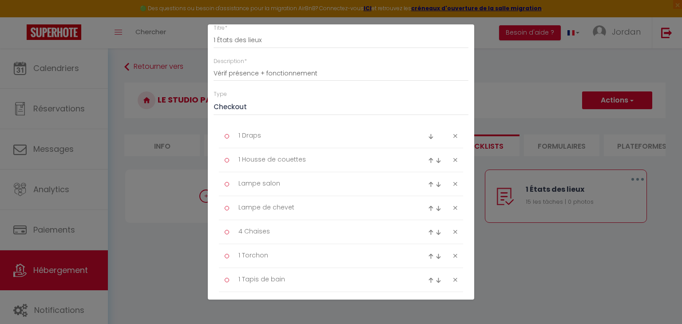
click at [453, 137] on icon at bounding box center [455, 136] width 4 height 7
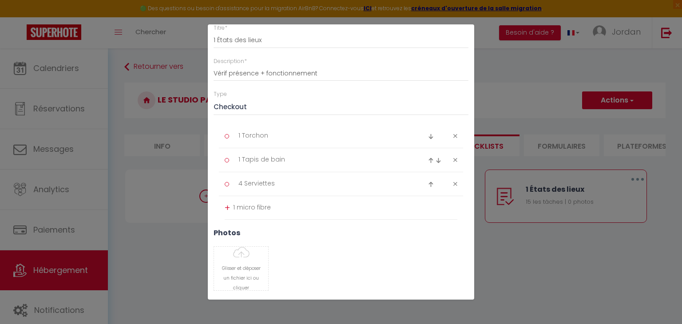
click at [453, 137] on icon at bounding box center [455, 136] width 4 height 7
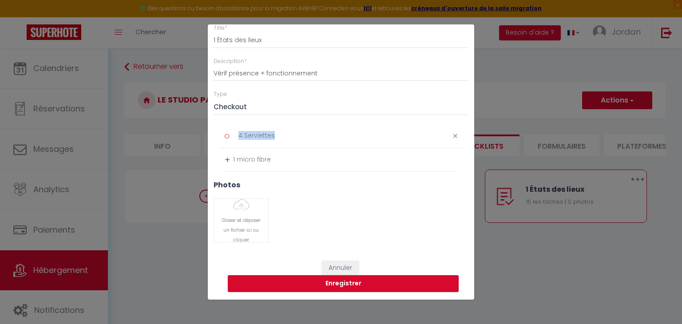
click at [453, 137] on icon at bounding box center [455, 136] width 4 height 7
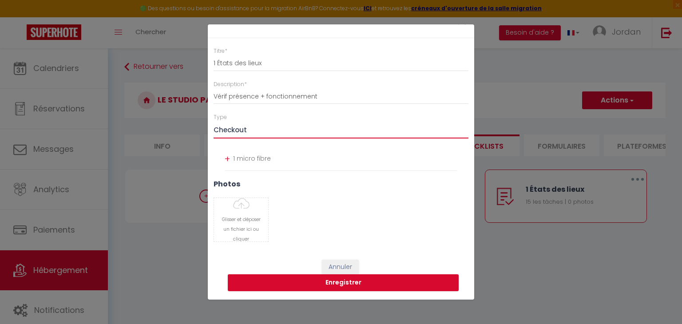
scroll to position [20, 0]
click at [449, 136] on select "Ménage Incident Checkin Checkout" at bounding box center [340, 130] width 255 height 17
click at [388, 161] on textarea "1 micro fibre" at bounding box center [345, 159] width 224 height 14
drag, startPoint x: 357, startPoint y: 157, endPoint x: 227, endPoint y: 159, distance: 130.0
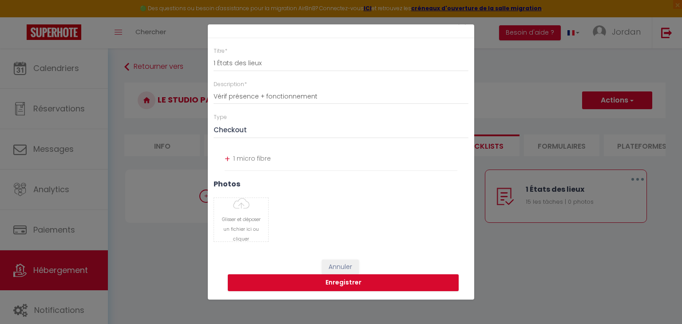
click at [228, 159] on li "+ 1 micro fibre" at bounding box center [341, 159] width 232 height 24
click at [227, 165] on div "+" at bounding box center [227, 159] width 5 height 14
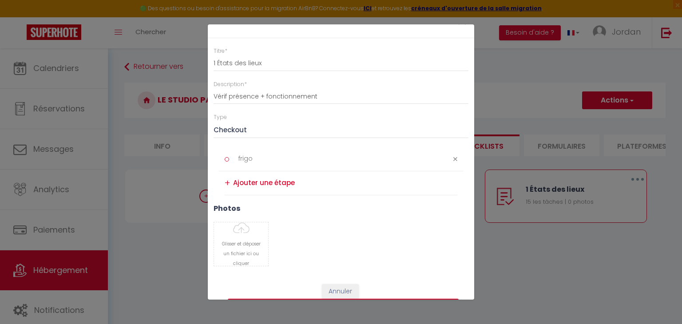
click at [342, 186] on textarea at bounding box center [345, 183] width 224 height 15
click at [234, 183] on textarea "lave linge" at bounding box center [345, 183] width 224 height 14
click at [227, 180] on div "+" at bounding box center [227, 183] width 5 height 14
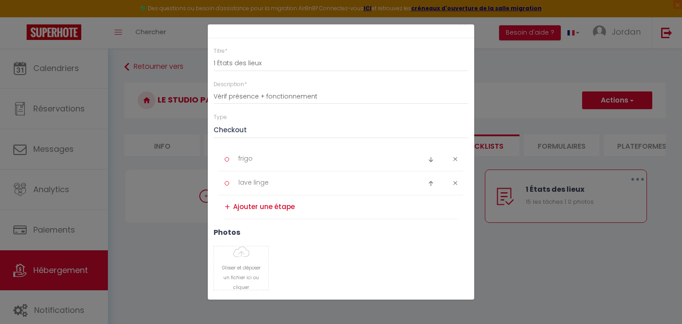
click at [271, 208] on textarea at bounding box center [345, 207] width 224 height 15
click at [229, 208] on div "+" at bounding box center [227, 207] width 5 height 14
click at [325, 233] on textarea at bounding box center [345, 231] width 224 height 15
click at [229, 229] on div "+" at bounding box center [227, 231] width 5 height 14
click at [259, 254] on textarea at bounding box center [345, 255] width 224 height 15
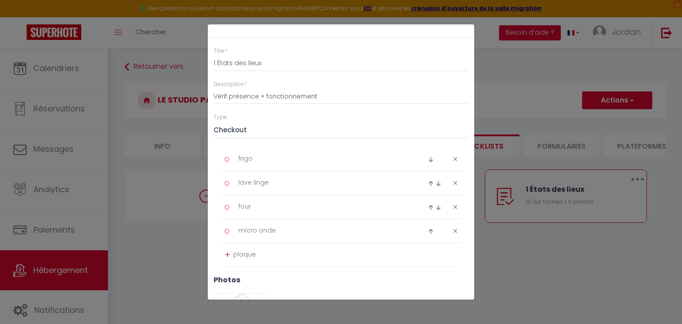
click at [228, 256] on div "+" at bounding box center [227, 255] width 5 height 14
click at [267, 282] on textarea at bounding box center [345, 279] width 224 height 15
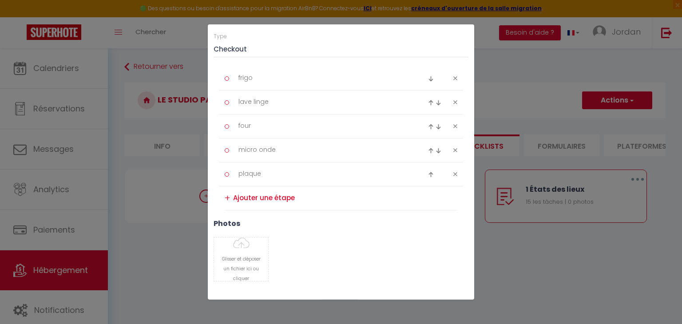
scroll to position [114, 0]
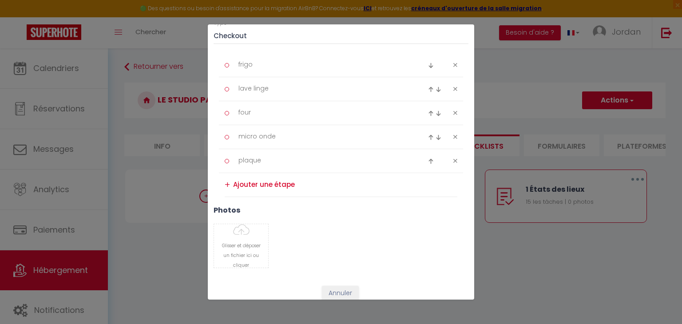
click at [326, 186] on textarea at bounding box center [345, 184] width 224 height 15
click at [228, 185] on div "+" at bounding box center [227, 185] width 5 height 14
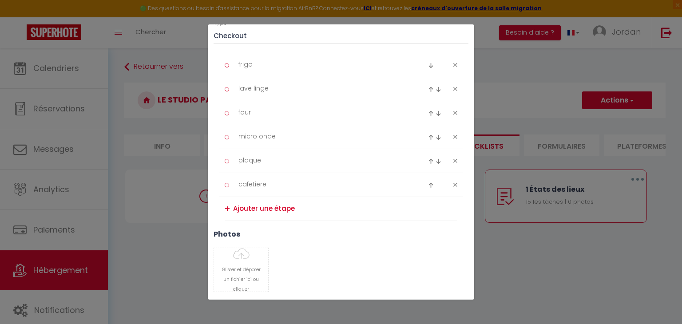
click at [315, 204] on textarea at bounding box center [345, 208] width 224 height 15
click at [233, 204] on textarea "bouilloire" at bounding box center [345, 208] width 224 height 14
click at [228, 207] on div "+" at bounding box center [227, 209] width 5 height 14
click at [264, 233] on textarea at bounding box center [345, 232] width 224 height 15
click at [226, 237] on div "+" at bounding box center [227, 233] width 5 height 14
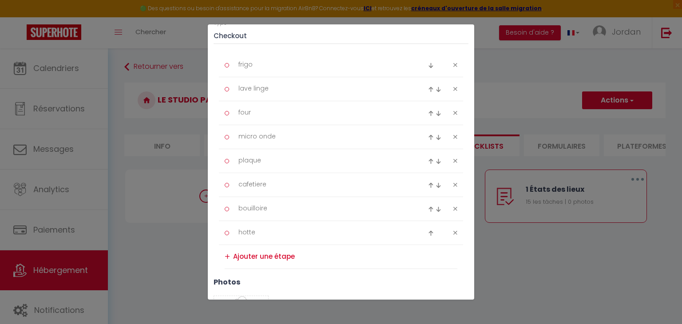
click at [268, 258] on textarea at bounding box center [345, 256] width 224 height 15
click at [226, 260] on div "+" at bounding box center [227, 257] width 5 height 14
click at [275, 281] on textarea at bounding box center [345, 280] width 224 height 15
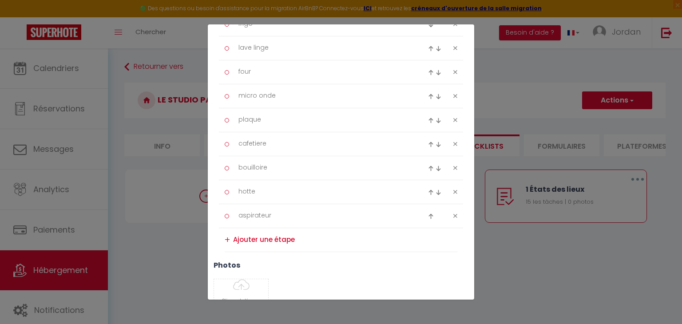
scroll to position [173, 0]
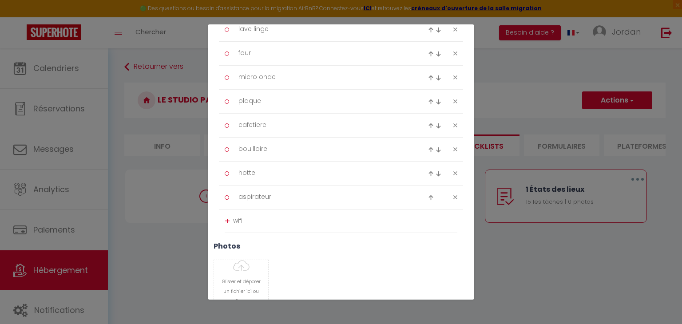
click at [225, 214] on div "+" at bounding box center [227, 221] width 5 height 14
click at [274, 247] on textarea at bounding box center [345, 245] width 224 height 15
click at [229, 247] on div "+" at bounding box center [227, 245] width 5 height 14
click at [291, 267] on textarea at bounding box center [345, 269] width 224 height 15
click at [230, 271] on div "+" at bounding box center [227, 269] width 5 height 14
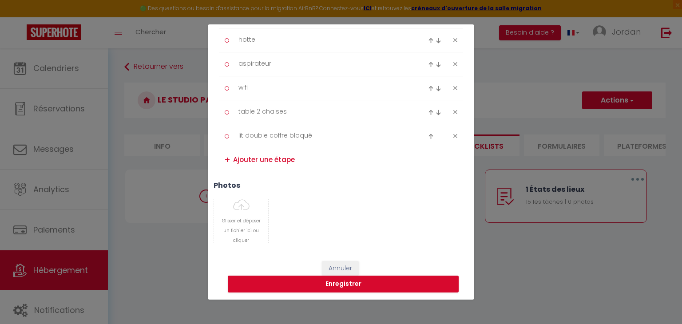
scroll to position [306, 0]
click at [339, 160] on textarea at bounding box center [345, 160] width 224 height 15
click at [234, 161] on textarea "canapé convertible 1 place" at bounding box center [345, 160] width 224 height 14
click at [227, 159] on div "+" at bounding box center [227, 161] width 5 height 14
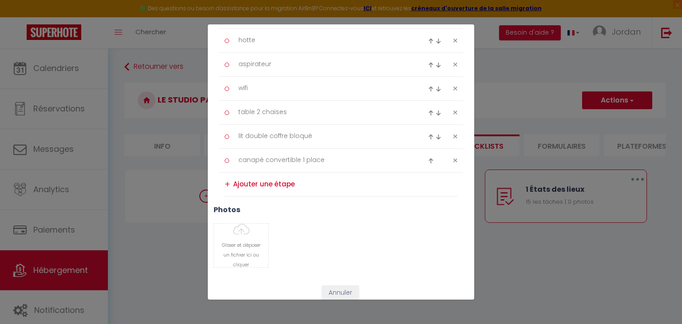
click at [260, 183] on textarea at bounding box center [345, 184] width 224 height 15
click at [228, 183] on div "+" at bounding box center [227, 184] width 5 height 14
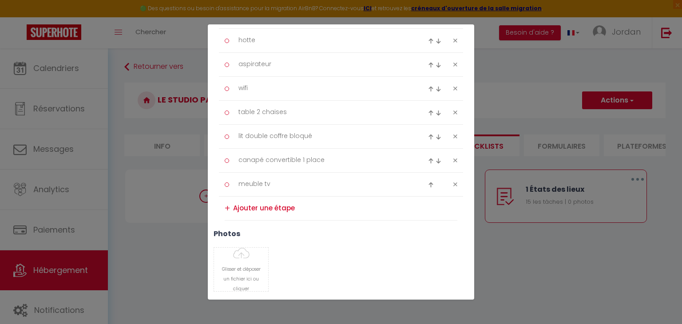
click at [278, 206] on textarea at bounding box center [345, 208] width 224 height 15
click at [229, 208] on div "+" at bounding box center [227, 208] width 5 height 14
click at [263, 229] on textarea at bounding box center [345, 232] width 224 height 15
click at [229, 235] on div "+" at bounding box center [227, 232] width 5 height 14
click at [261, 254] on textarea at bounding box center [345, 256] width 224 height 15
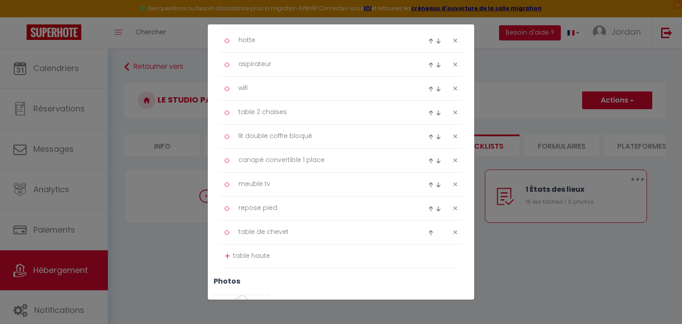
click at [227, 253] on div "+" at bounding box center [227, 256] width 5 height 14
click at [267, 280] on textarea at bounding box center [345, 280] width 224 height 15
click at [234, 281] on textarea "armoire" at bounding box center [345, 280] width 224 height 14
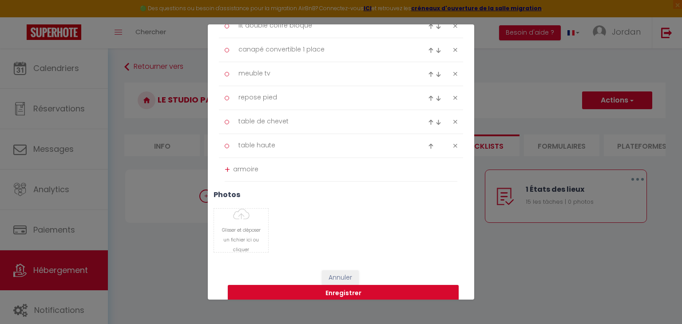
scroll to position [425, 0]
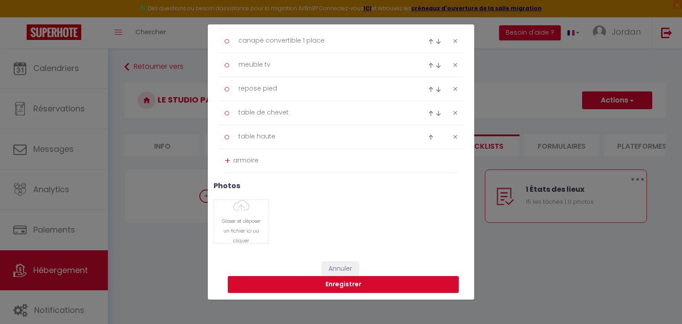
click at [227, 162] on div "+" at bounding box center [227, 161] width 5 height 14
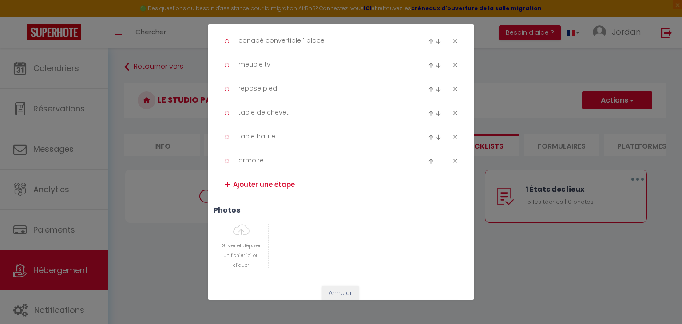
click at [284, 184] on textarea at bounding box center [345, 184] width 224 height 15
click at [225, 186] on div "+" at bounding box center [227, 185] width 5 height 14
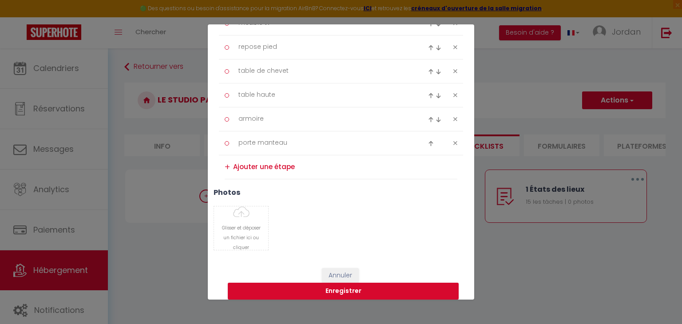
scroll to position [473, 0]
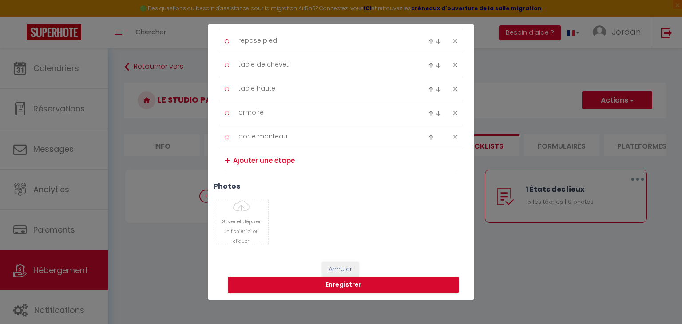
click at [305, 165] on textarea at bounding box center [345, 161] width 224 height 15
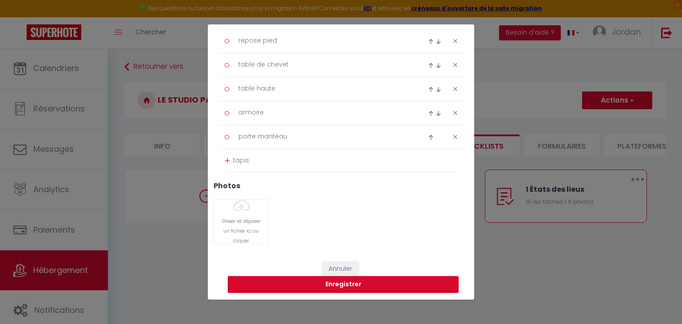
click at [227, 158] on div "+" at bounding box center [227, 161] width 5 height 14
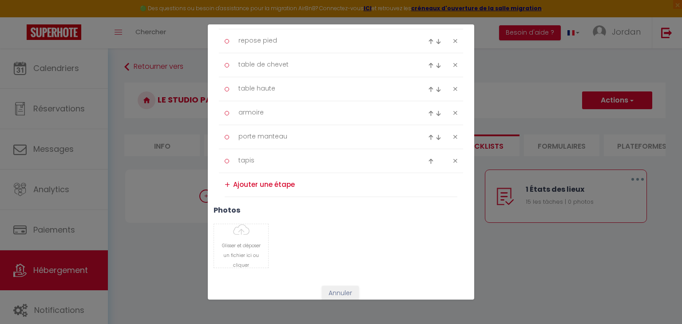
click at [265, 185] on textarea at bounding box center [345, 184] width 224 height 15
click at [235, 185] on textarea "mirroir" at bounding box center [345, 184] width 224 height 14
click at [225, 183] on div "+" at bounding box center [227, 185] width 5 height 14
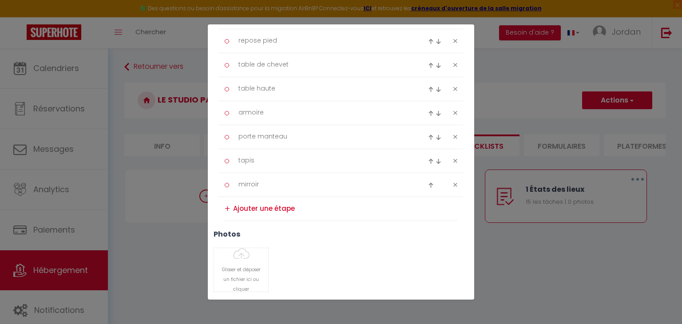
click at [274, 204] on textarea at bounding box center [345, 208] width 224 height 15
click at [229, 204] on div "+" at bounding box center [227, 209] width 5 height 14
click at [261, 231] on textarea at bounding box center [345, 232] width 224 height 15
click at [227, 232] on div "+" at bounding box center [227, 233] width 5 height 14
click at [279, 257] on textarea at bounding box center [345, 256] width 224 height 15
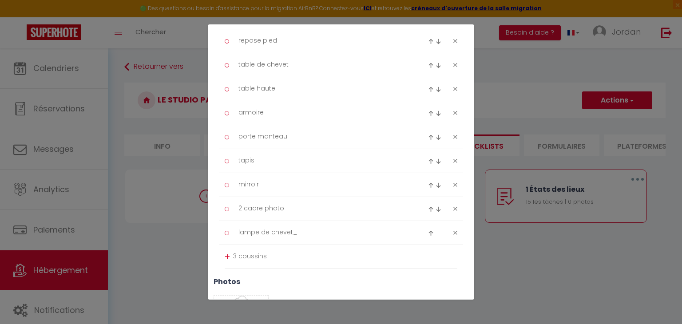
click at [227, 254] on div "+" at bounding box center [227, 257] width 5 height 14
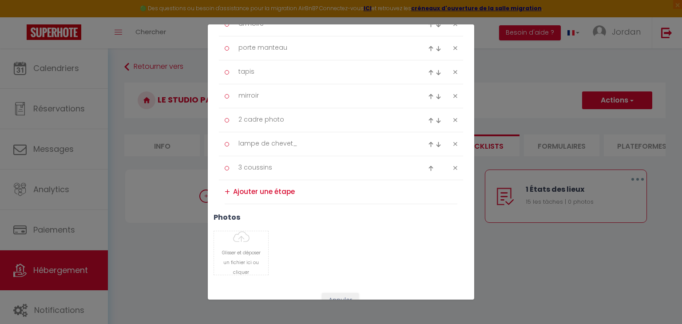
scroll to position [566, 0]
click at [298, 186] on textarea at bounding box center [345, 188] width 224 height 15
click at [225, 185] on div "+" at bounding box center [227, 188] width 5 height 14
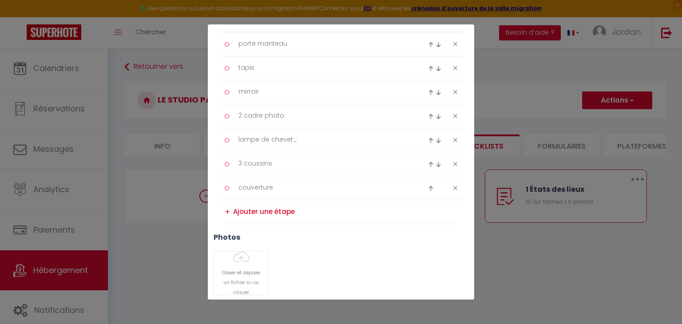
click at [277, 209] on textarea at bounding box center [345, 212] width 224 height 15
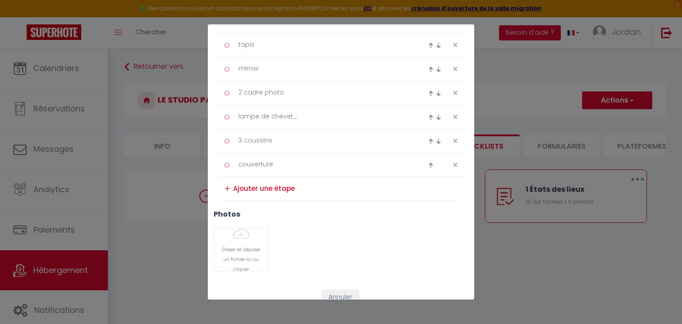
scroll to position [616, 0]
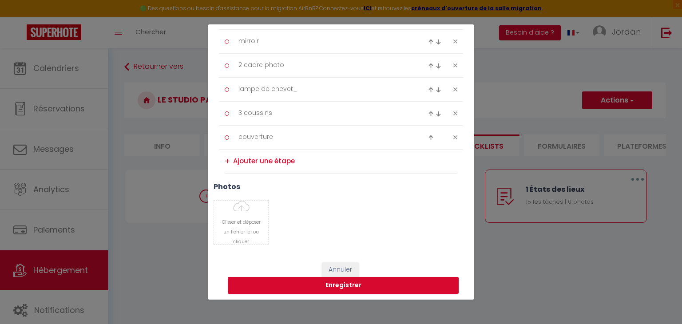
click at [291, 161] on textarea at bounding box center [345, 161] width 224 height 15
click at [229, 162] on div "+" at bounding box center [227, 162] width 5 height 14
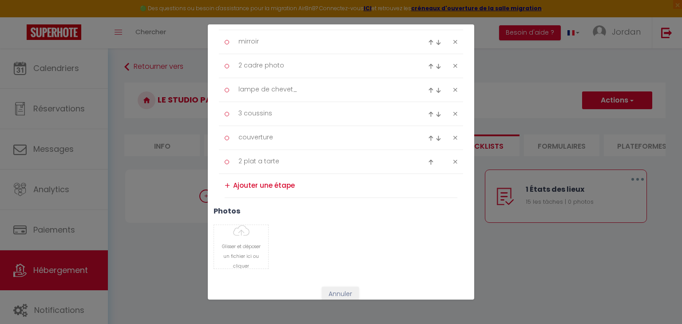
click at [264, 183] on textarea at bounding box center [345, 185] width 224 height 15
click at [229, 188] on div "+" at bounding box center [227, 186] width 5 height 14
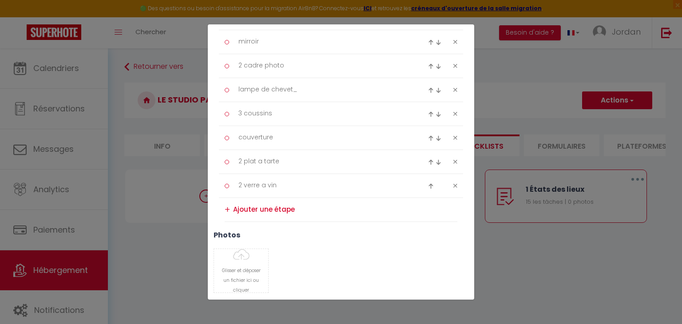
click at [257, 209] on textarea at bounding box center [345, 209] width 224 height 15
click at [227, 206] on div "+" at bounding box center [227, 210] width 5 height 14
click at [257, 231] on textarea at bounding box center [345, 233] width 224 height 15
click at [234, 227] on textarea "2 tasses" at bounding box center [345, 233] width 224 height 14
click at [227, 228] on div "+" at bounding box center [227, 234] width 5 height 14
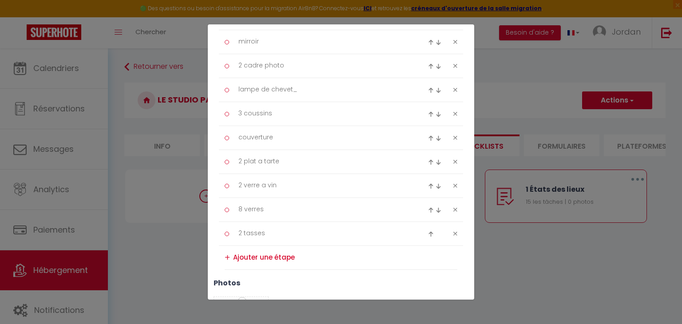
click at [263, 256] on textarea at bounding box center [345, 257] width 224 height 15
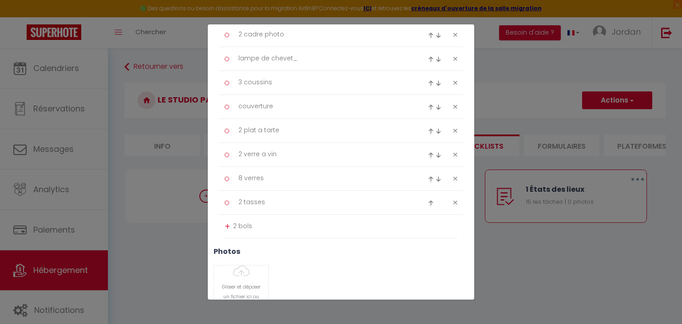
scroll to position [648, 0]
click at [234, 221] on textarea "2 bols" at bounding box center [345, 225] width 224 height 14
click at [227, 224] on div "+" at bounding box center [227, 226] width 5 height 14
click at [281, 201] on textarea at bounding box center [345, 203] width 224 height 15
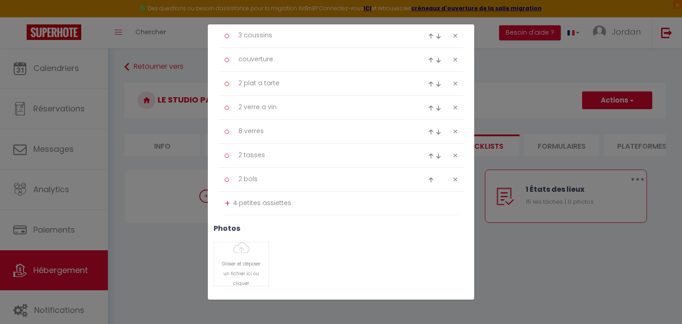
click at [227, 204] on div "+" at bounding box center [227, 204] width 5 height 14
click at [239, 223] on textarea at bounding box center [345, 227] width 224 height 15
click at [237, 223] on textarea "4 grandes assiette" at bounding box center [345, 227] width 224 height 14
click at [227, 225] on div "+" at bounding box center [227, 228] width 5 height 14
click at [254, 248] on textarea at bounding box center [345, 251] width 224 height 15
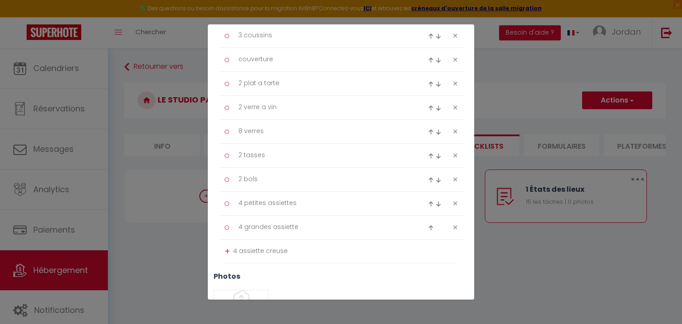
click at [227, 248] on div "+" at bounding box center [227, 251] width 5 height 14
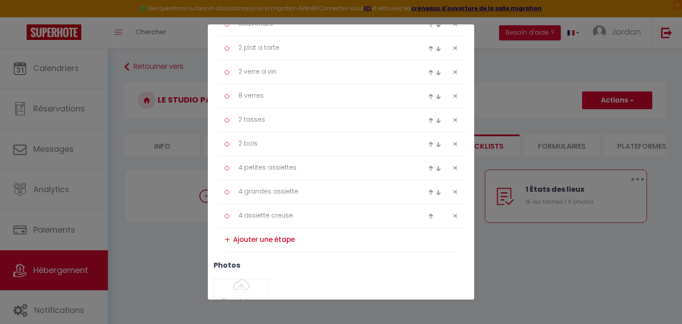
scroll to position [742, 0]
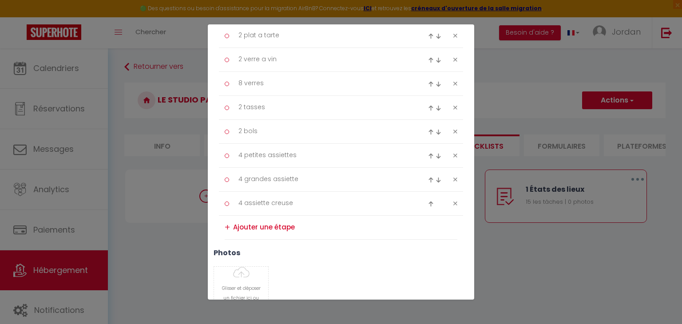
click at [283, 225] on textarea at bounding box center [345, 227] width 224 height 15
click at [230, 228] on div "+" at bounding box center [227, 228] width 5 height 14
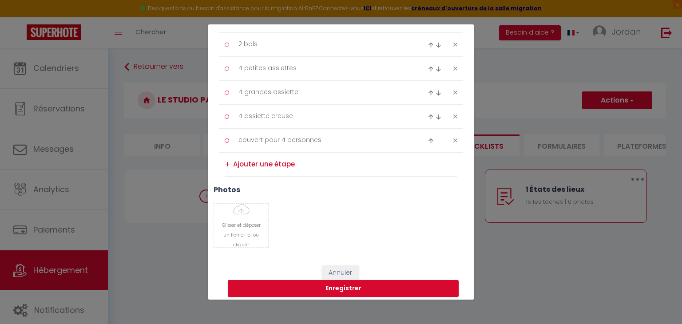
scroll to position [830, 0]
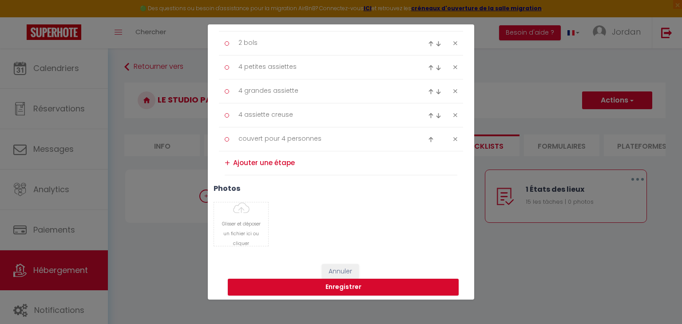
click at [278, 165] on textarea at bounding box center [345, 163] width 224 height 15
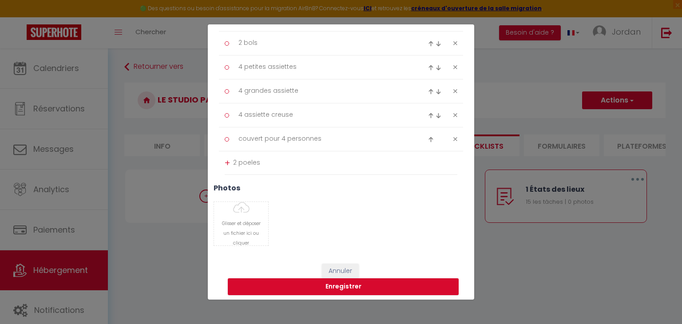
click at [230, 165] on div "+" at bounding box center [227, 163] width 5 height 14
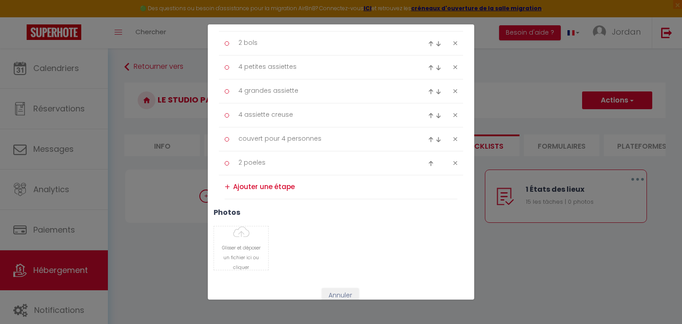
click at [261, 187] on textarea at bounding box center [345, 187] width 224 height 15
click at [225, 180] on div "+" at bounding box center [227, 187] width 5 height 14
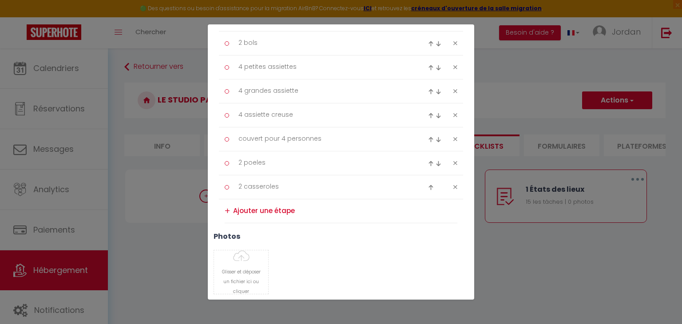
click at [248, 210] on textarea at bounding box center [345, 211] width 224 height 15
click at [227, 211] on div "+" at bounding box center [227, 211] width 5 height 14
click at [263, 233] on textarea at bounding box center [345, 235] width 224 height 15
click at [227, 236] on div "+" at bounding box center [227, 235] width 5 height 14
click at [265, 253] on textarea at bounding box center [345, 259] width 224 height 15
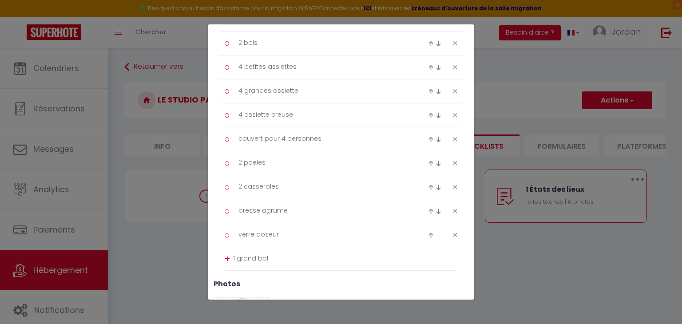
click at [228, 255] on div "+" at bounding box center [227, 259] width 5 height 14
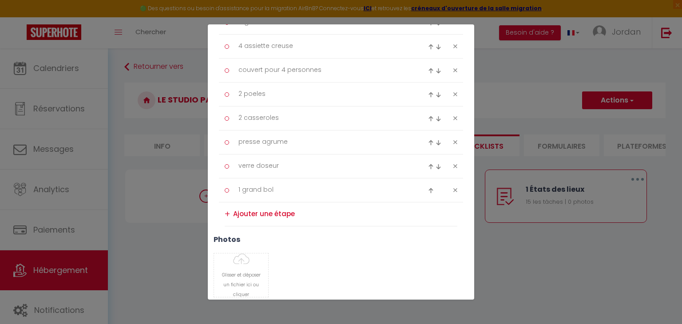
scroll to position [899, 0]
click at [309, 213] on textarea at bounding box center [345, 213] width 224 height 15
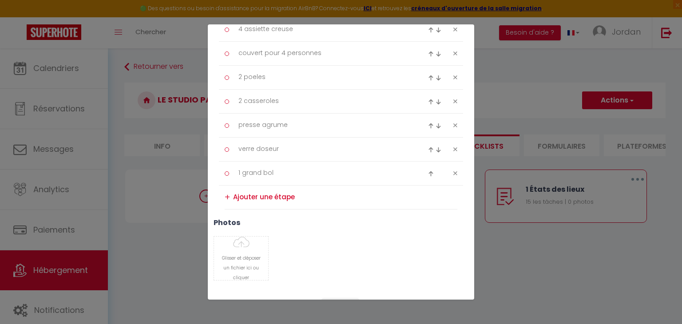
scroll to position [916, 0]
click at [228, 193] on div "+" at bounding box center [227, 197] width 5 height 14
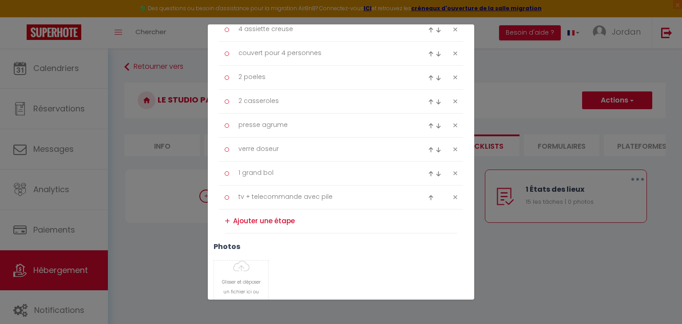
click at [255, 218] on textarea at bounding box center [345, 221] width 224 height 15
click at [225, 220] on div "+" at bounding box center [227, 221] width 5 height 14
click at [247, 242] on textarea at bounding box center [345, 245] width 224 height 15
click at [240, 241] on textarea "poubelles" at bounding box center [345, 245] width 224 height 14
click at [227, 243] on div "+" at bounding box center [227, 245] width 5 height 14
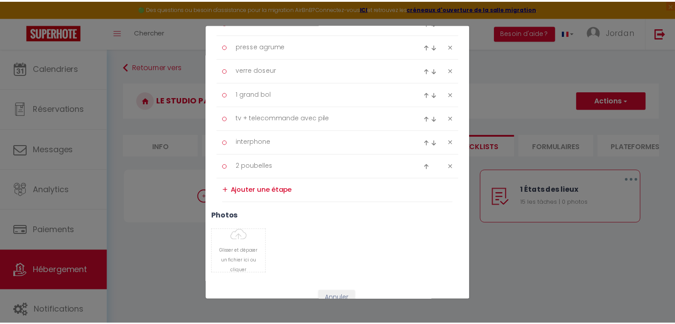
scroll to position [1022, 0]
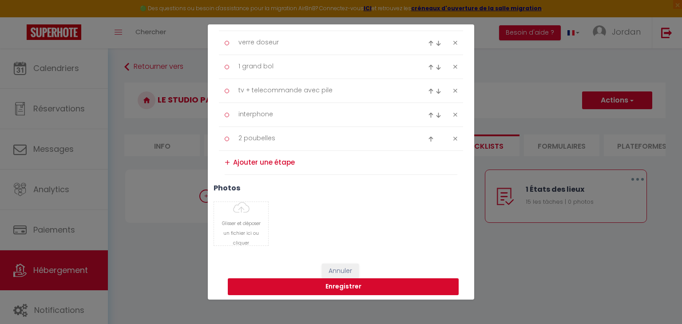
click at [343, 289] on button "Enregistrer" at bounding box center [343, 286] width 231 height 17
